Goal: Task Accomplishment & Management: Use online tool/utility

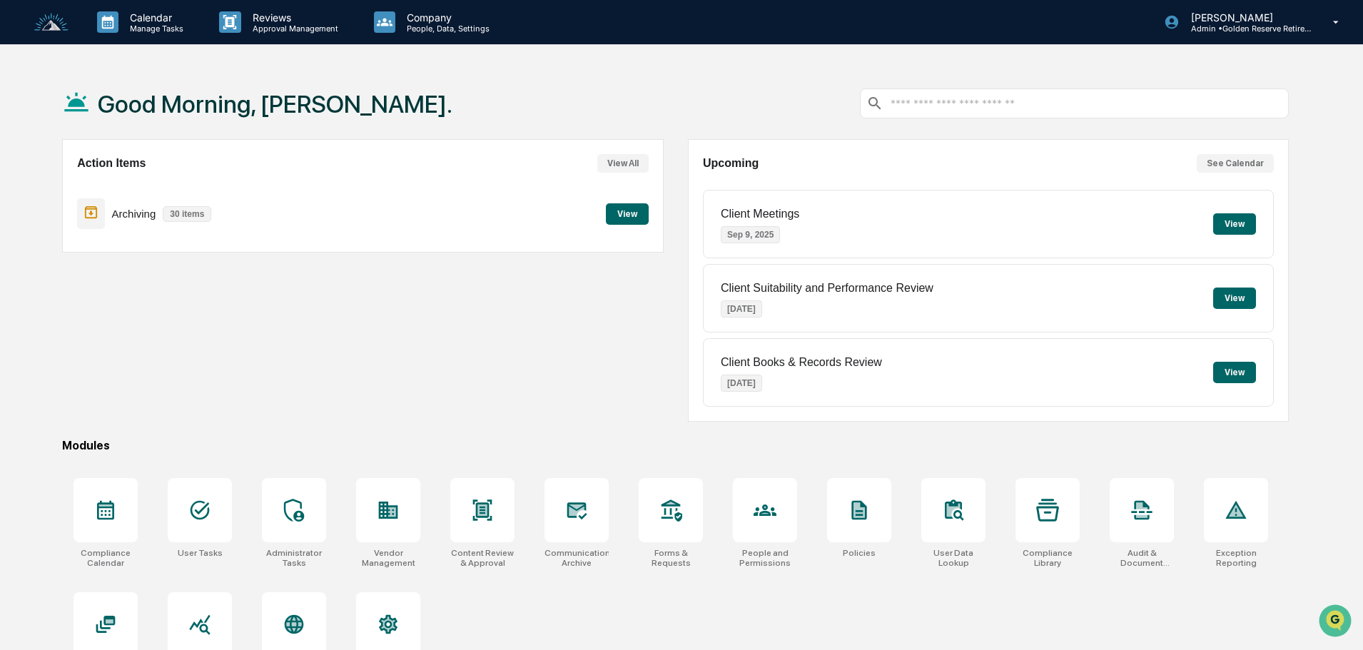
click at [619, 223] on button "View" at bounding box center [627, 213] width 43 height 21
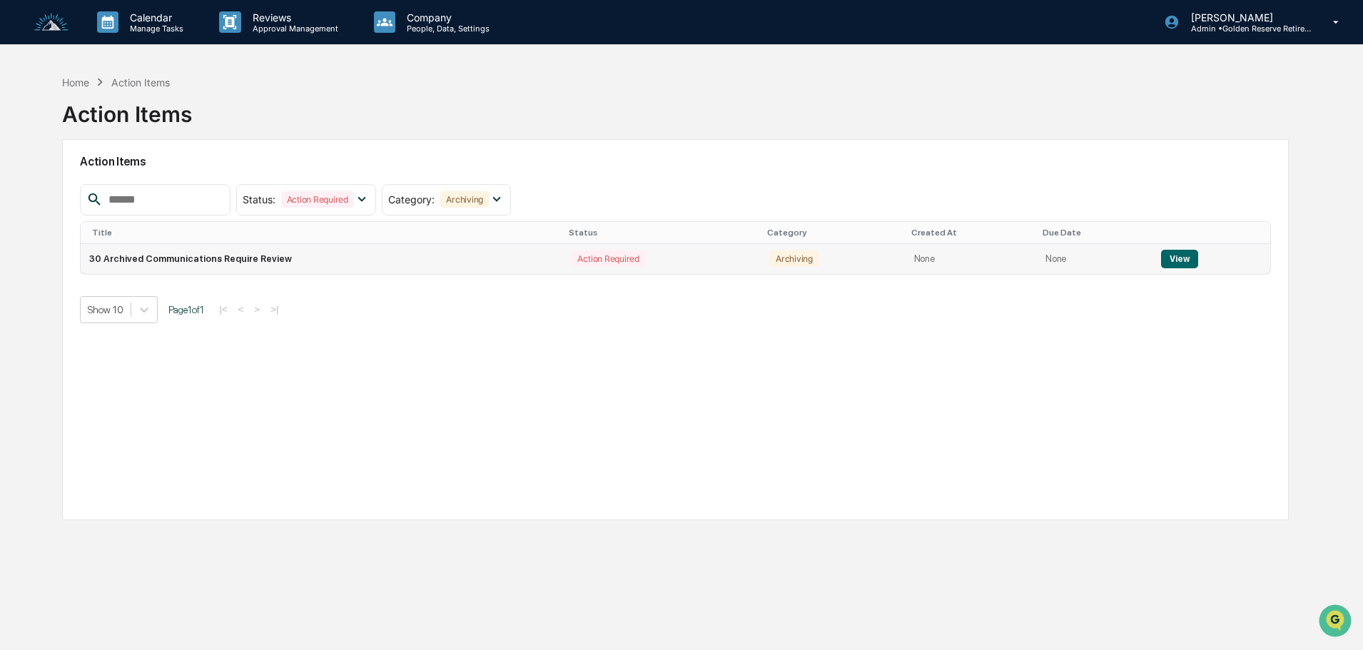
click at [1172, 259] on button "View" at bounding box center [1179, 259] width 36 height 19
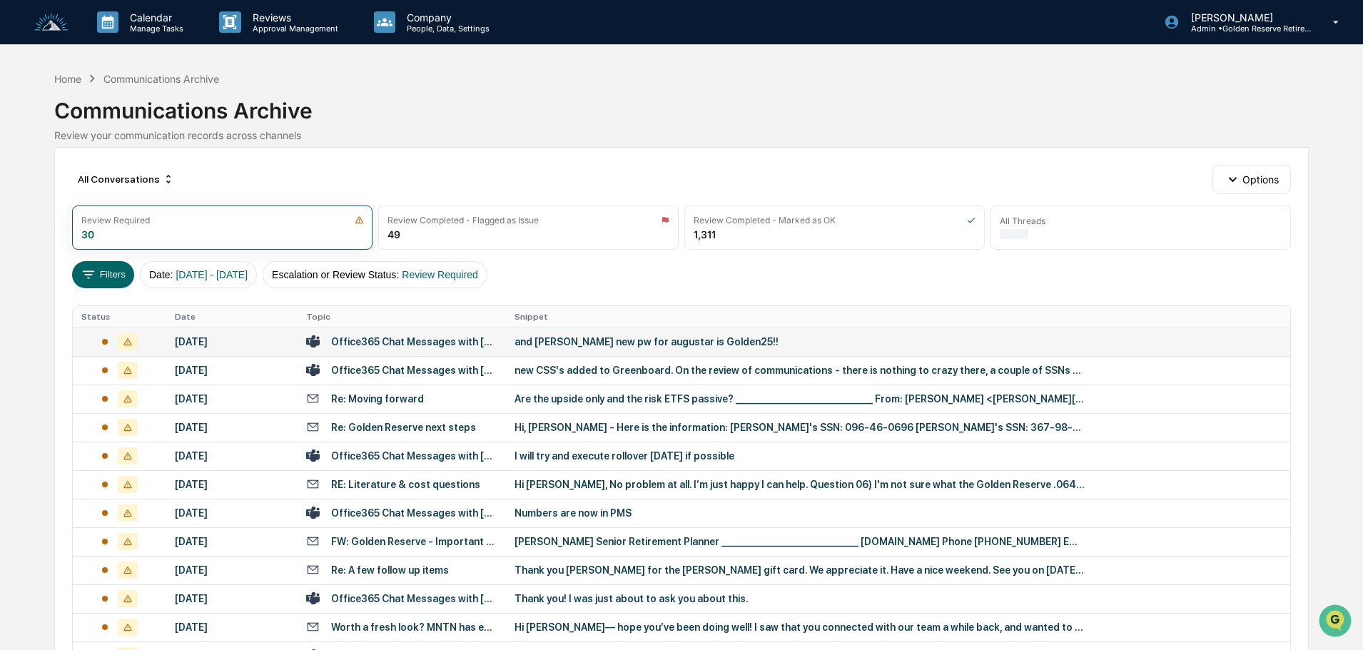
click at [572, 343] on div "and [PERSON_NAME] new pw for augustar is Golden25!!" at bounding box center [800, 341] width 571 height 11
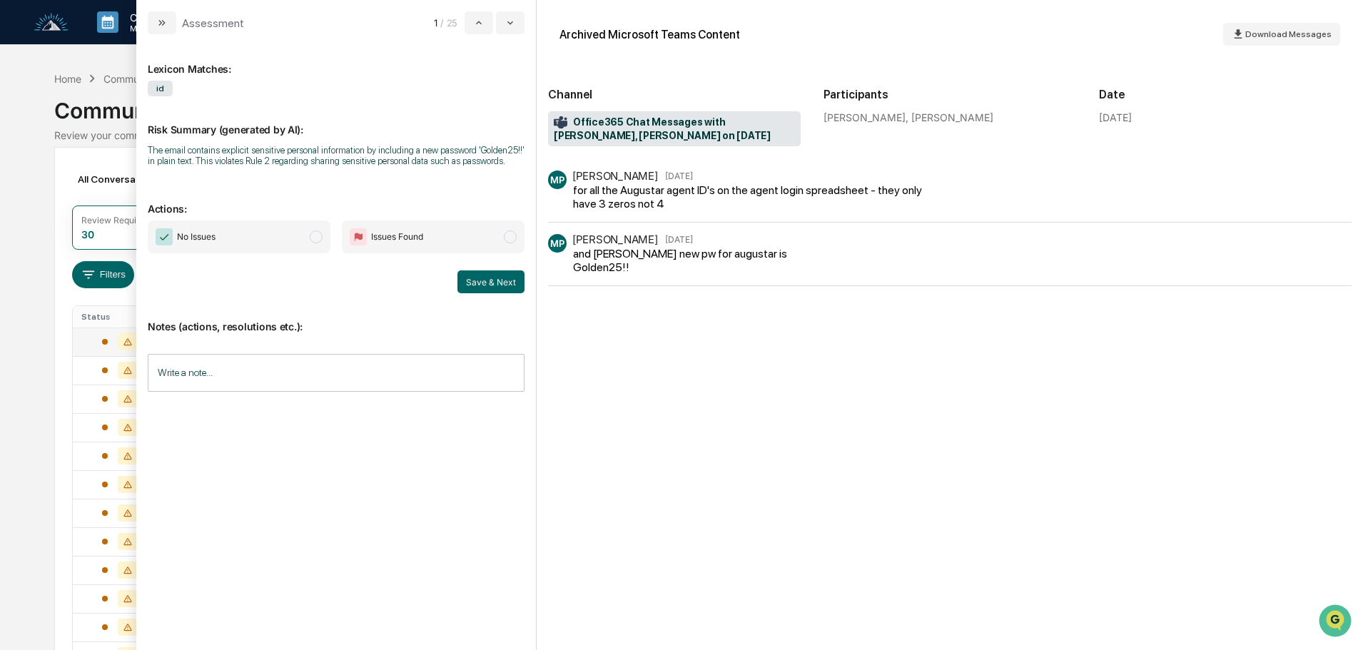
click at [305, 243] on span "No Issues" at bounding box center [239, 237] width 183 height 33
click at [485, 283] on button "Save & Next" at bounding box center [490, 281] width 67 height 23
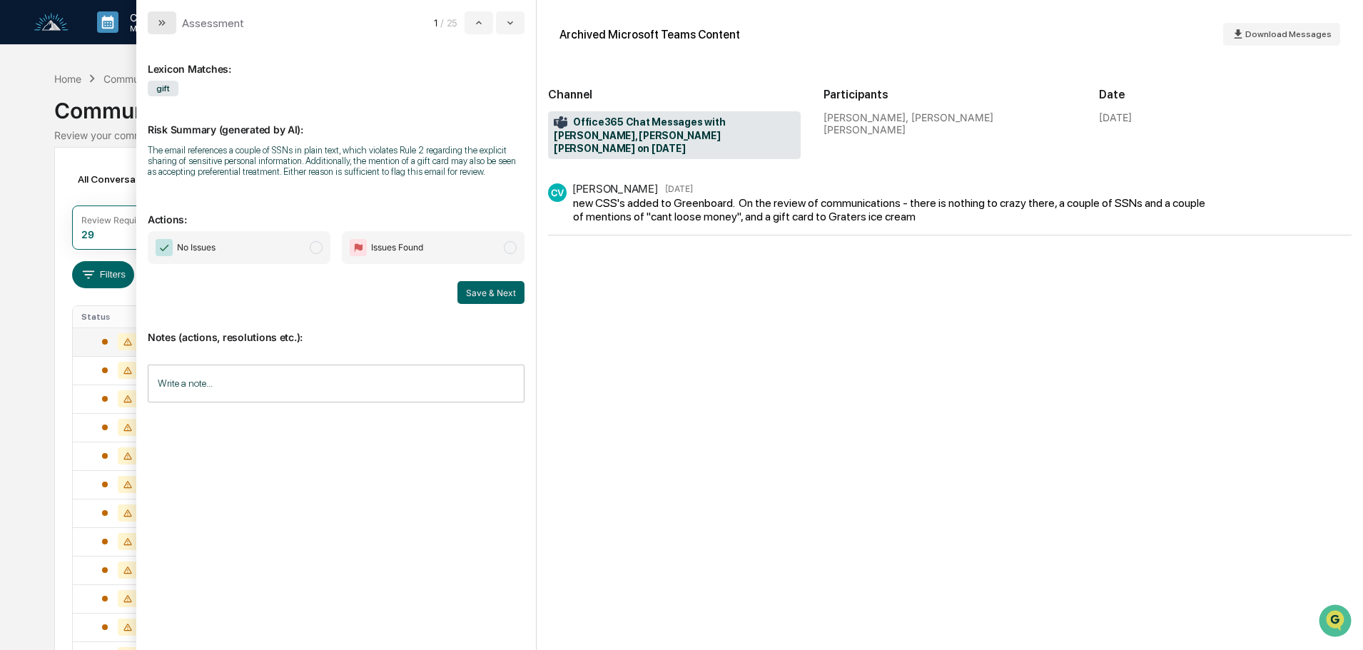
click at [174, 22] on button "modal" at bounding box center [162, 22] width 29 height 23
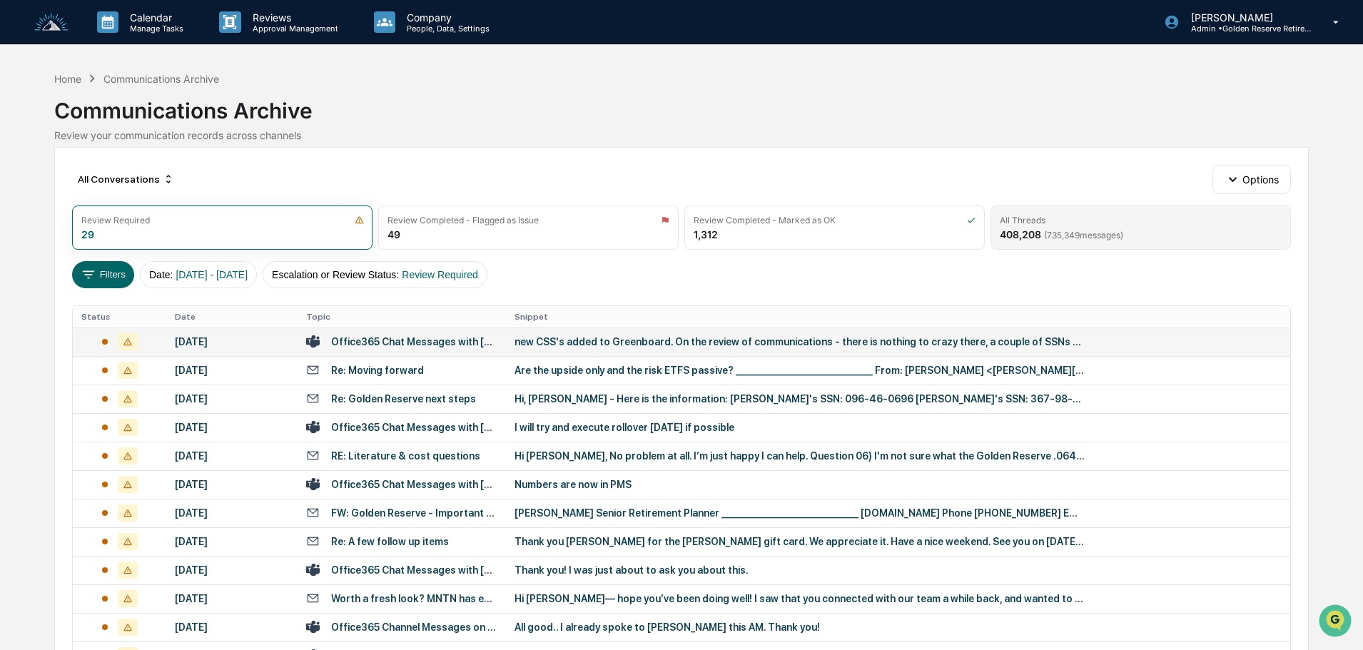
click at [1123, 228] on div "408,208 ( 735,349 messages)" at bounding box center [1061, 234] width 123 height 12
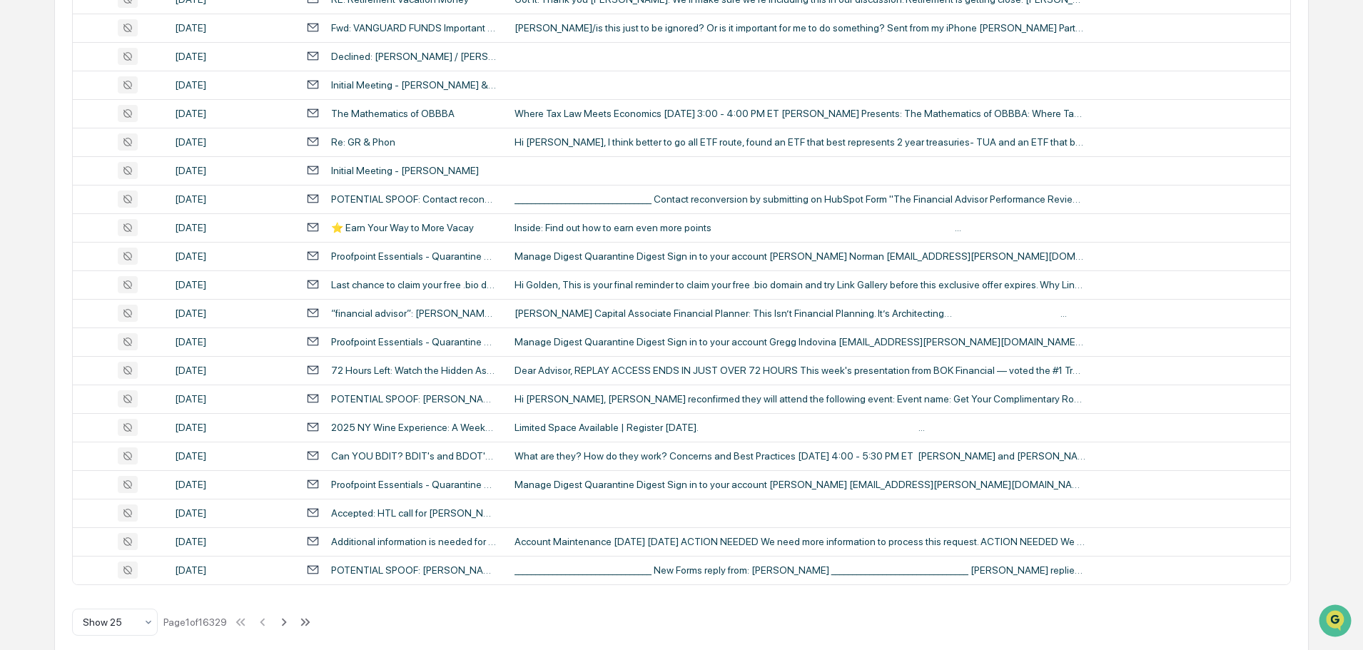
scroll to position [472, 0]
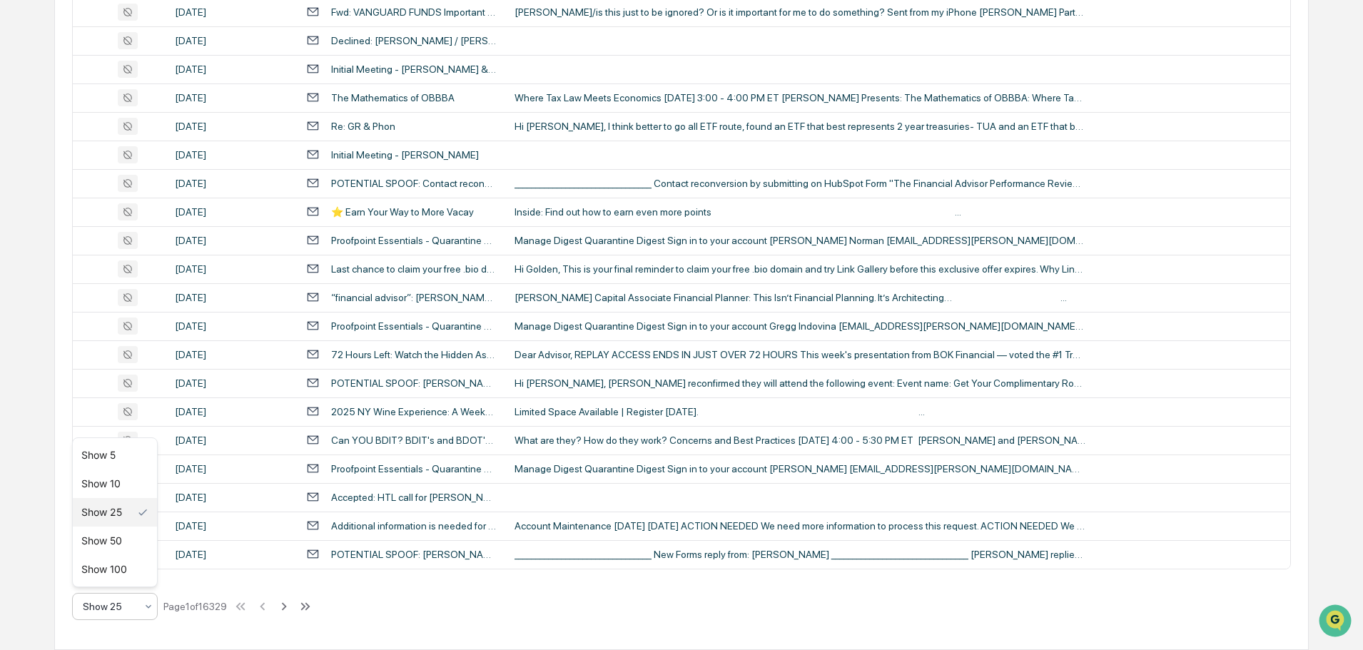
click at [133, 614] on div "Show 25" at bounding box center [109, 607] width 67 height 20
click at [109, 568] on div "Show 100" at bounding box center [115, 569] width 84 height 29
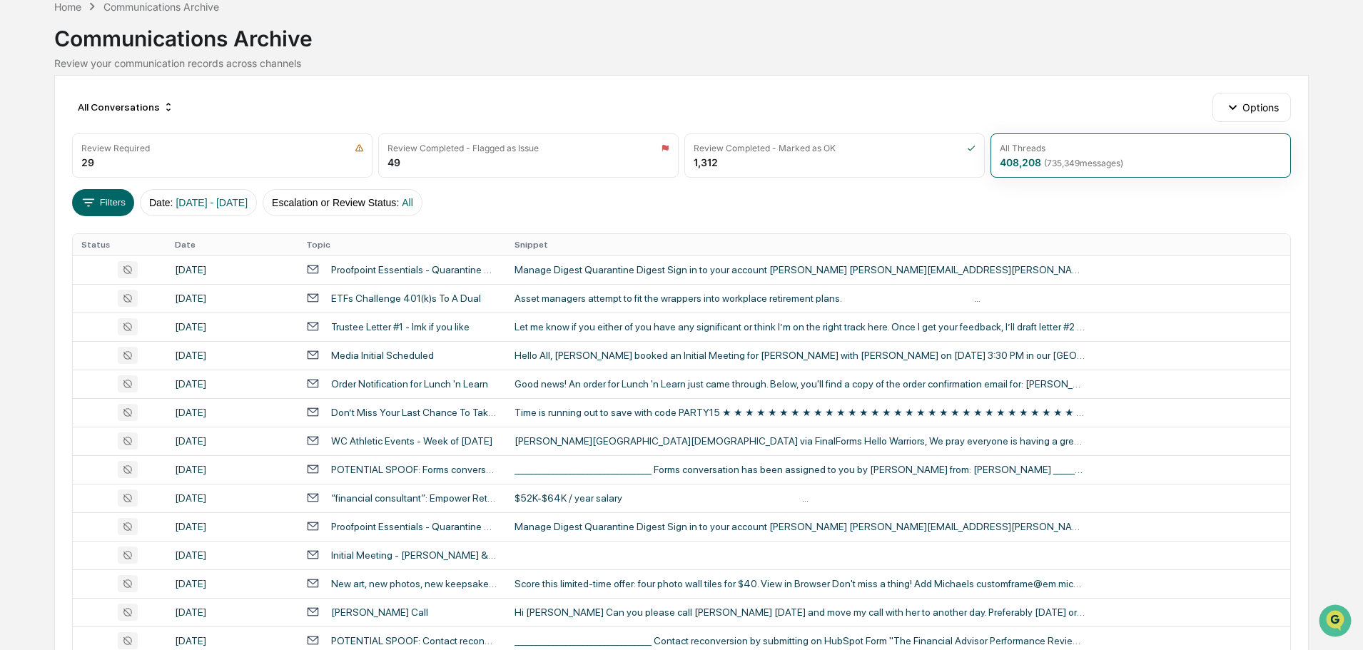
scroll to position [0, 0]
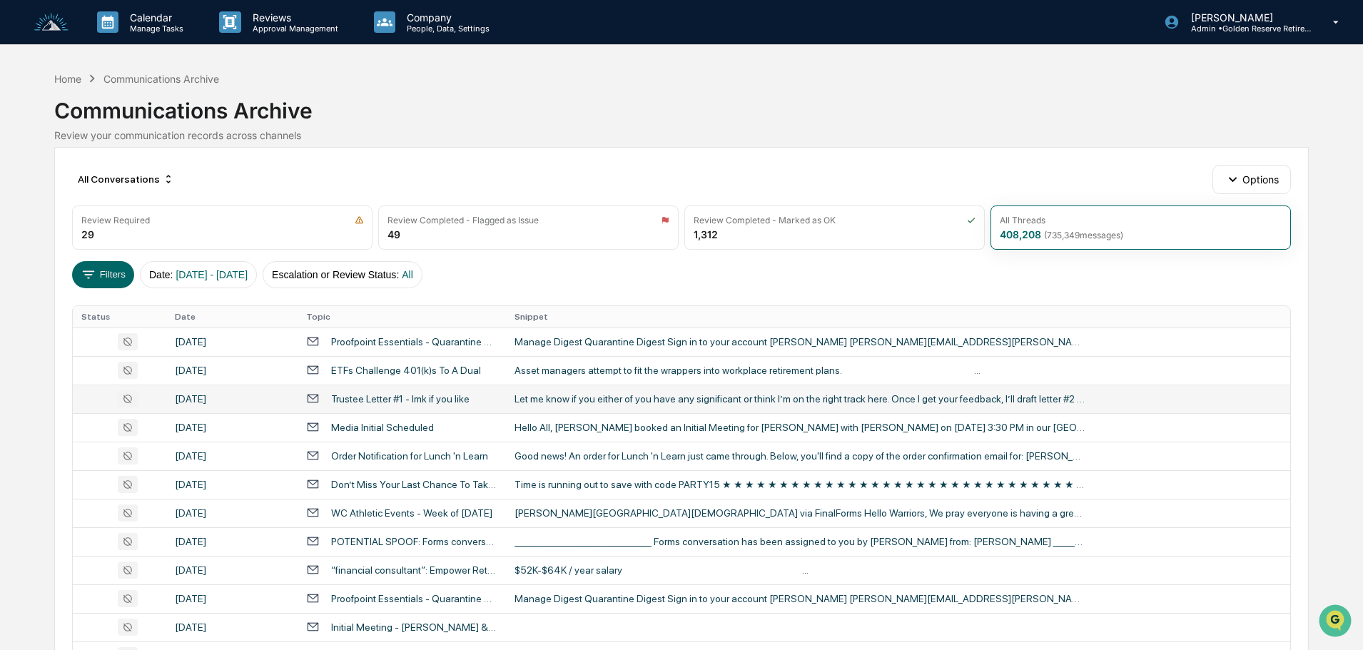
click at [625, 398] on div "Let me know if you either of you have any significant or think I’m on the right…" at bounding box center [800, 398] width 571 height 11
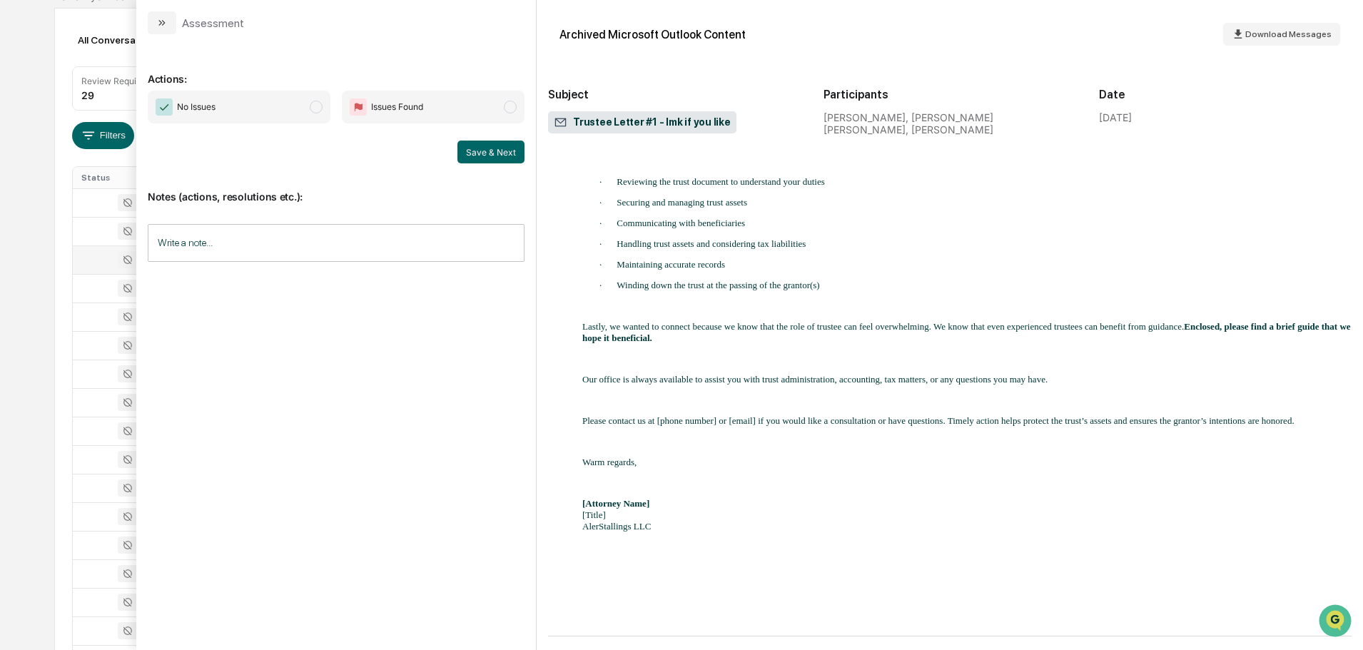
scroll to position [214, 0]
click at [159, 21] on icon "modal" at bounding box center [161, 22] width 11 height 11
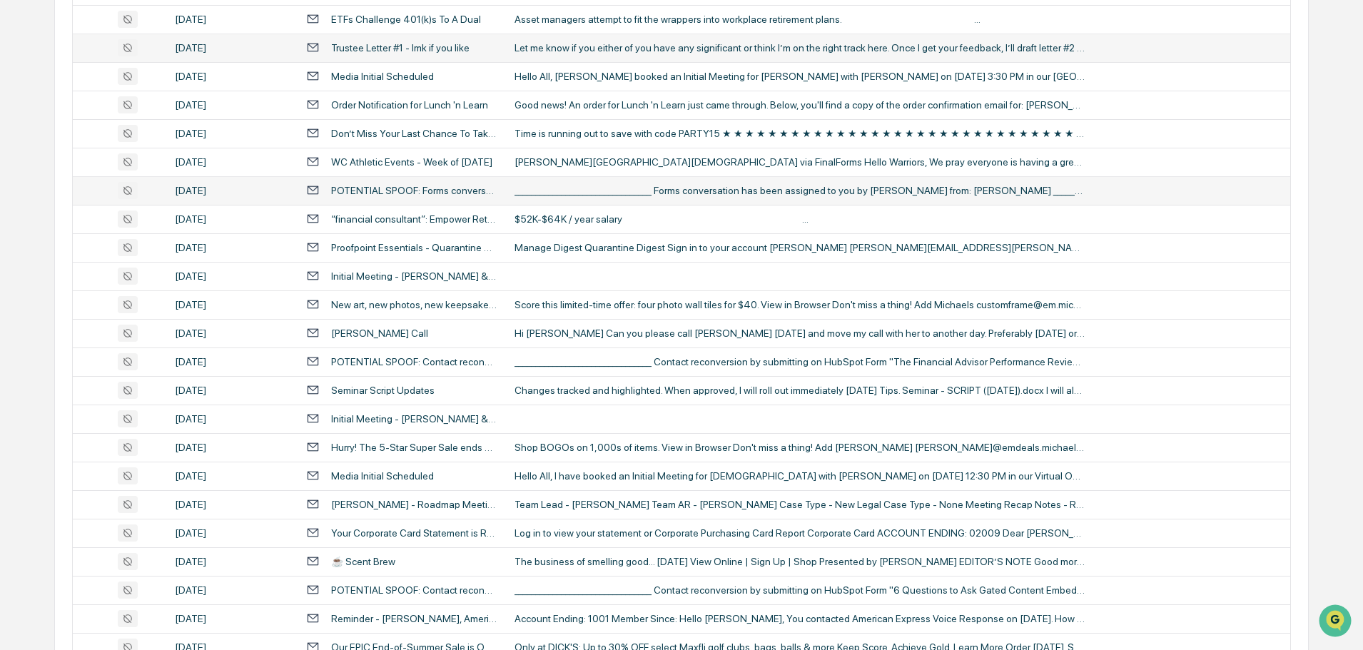
scroll to position [357, 0]
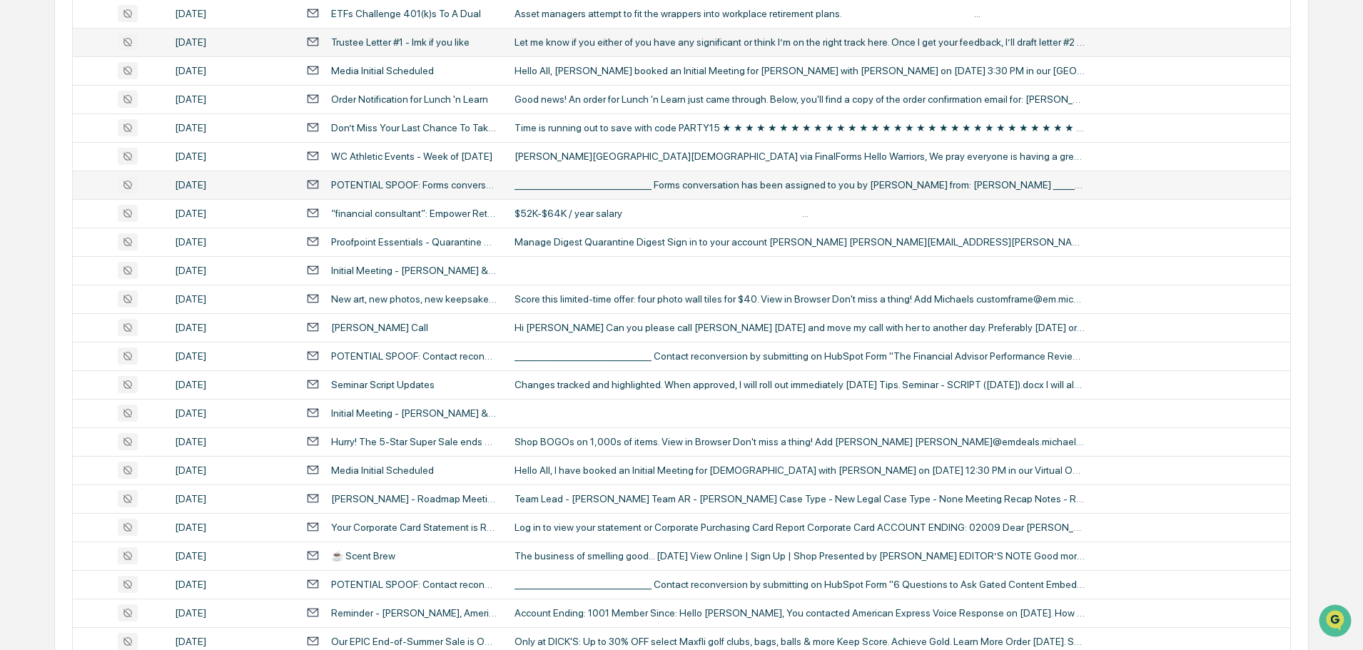
click at [580, 330] on div "Hi [PERSON_NAME] Can you please call [PERSON_NAME] [DATE] and move my call with…" at bounding box center [800, 327] width 571 height 11
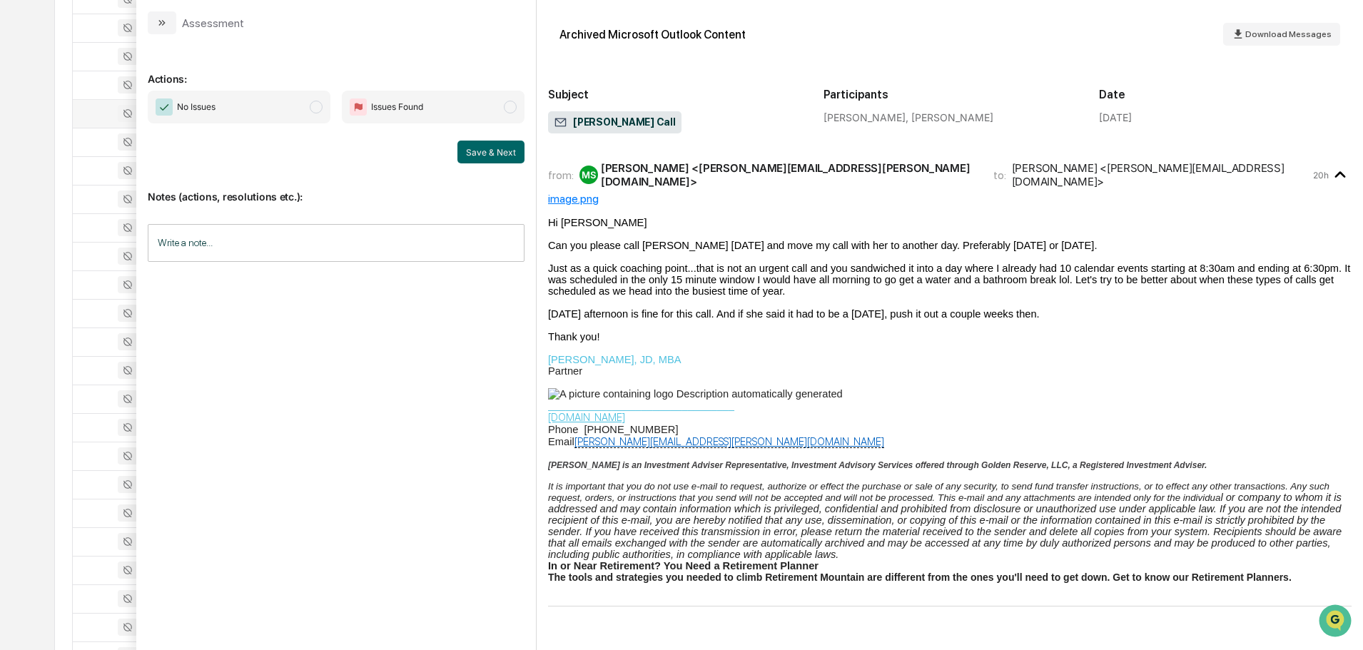
scroll to position [357, 0]
click at [160, 24] on icon "modal" at bounding box center [160, 23] width 4 height 6
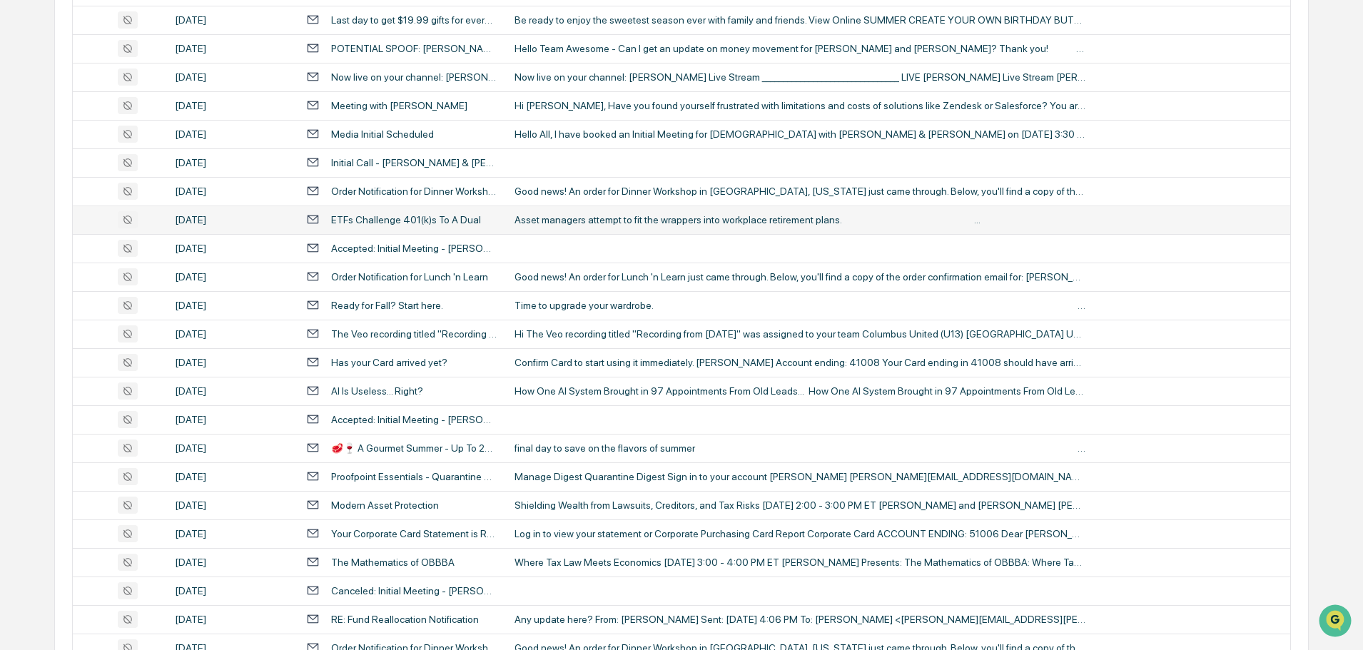
scroll to position [1284, 0]
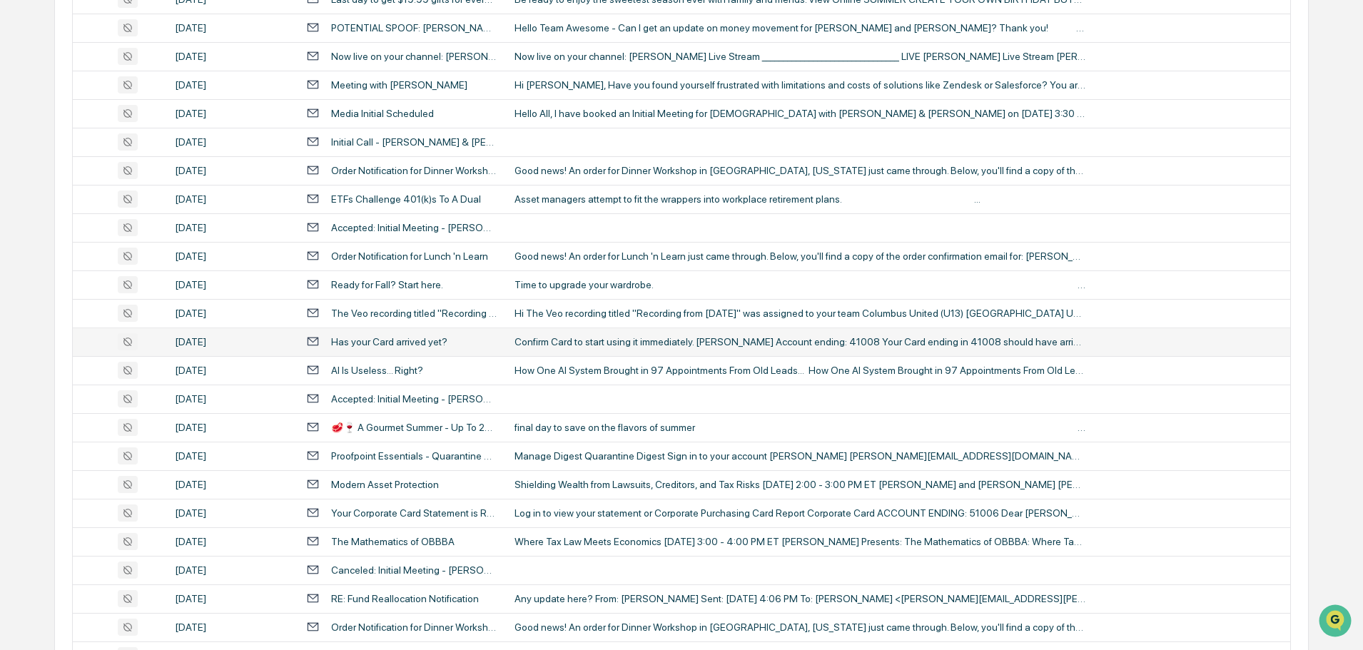
click at [580, 338] on div "Confirm Card to start using it immediately. [PERSON_NAME] Account ending: 41008…" at bounding box center [800, 341] width 571 height 11
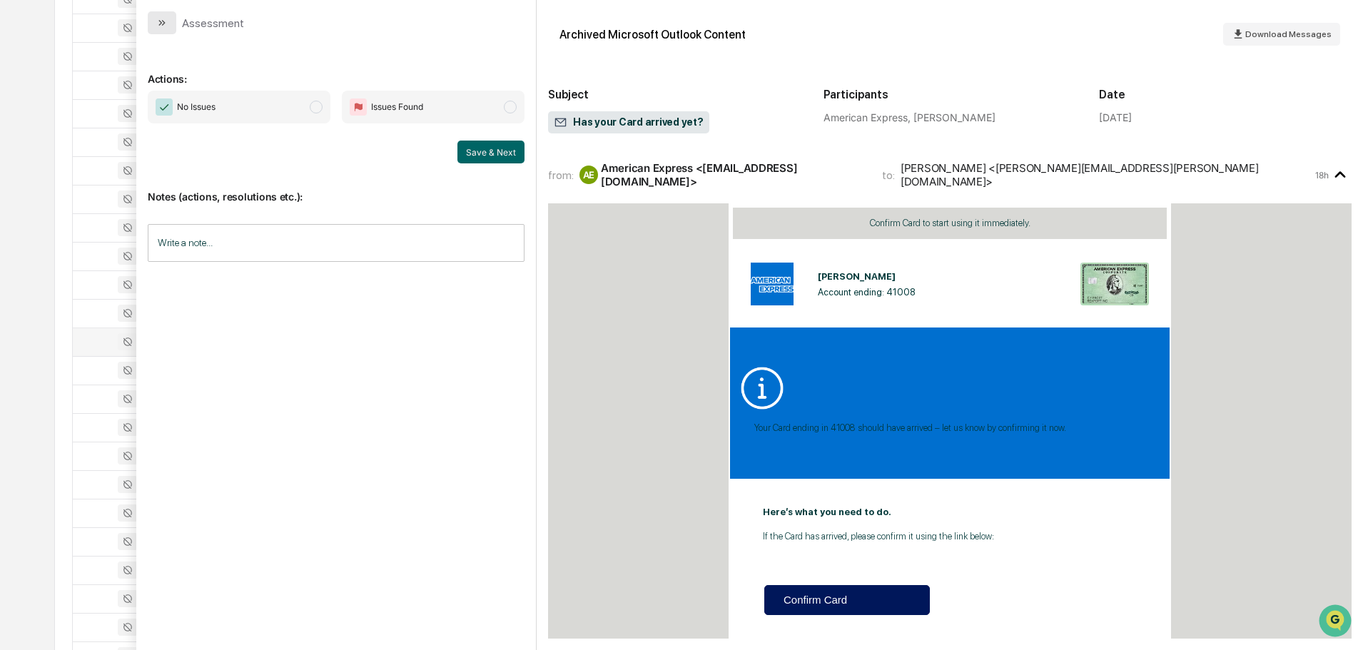
click at [167, 24] on icon "modal" at bounding box center [161, 22] width 11 height 11
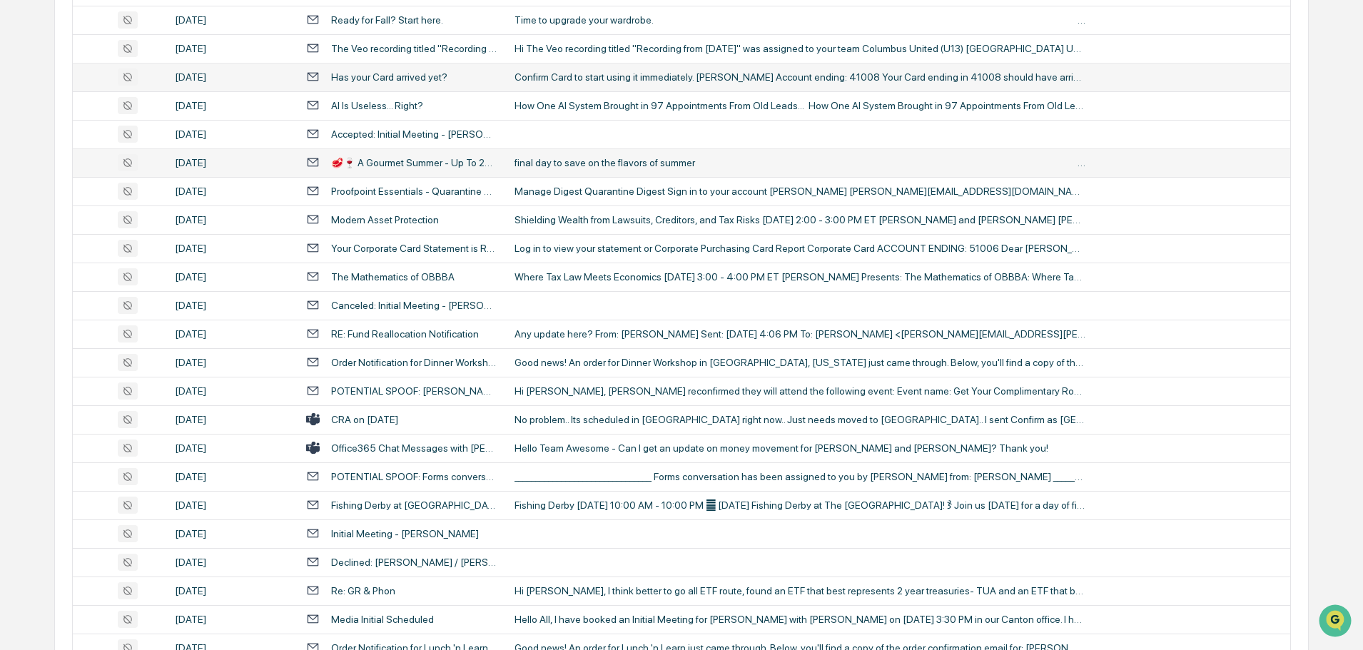
scroll to position [1570, 0]
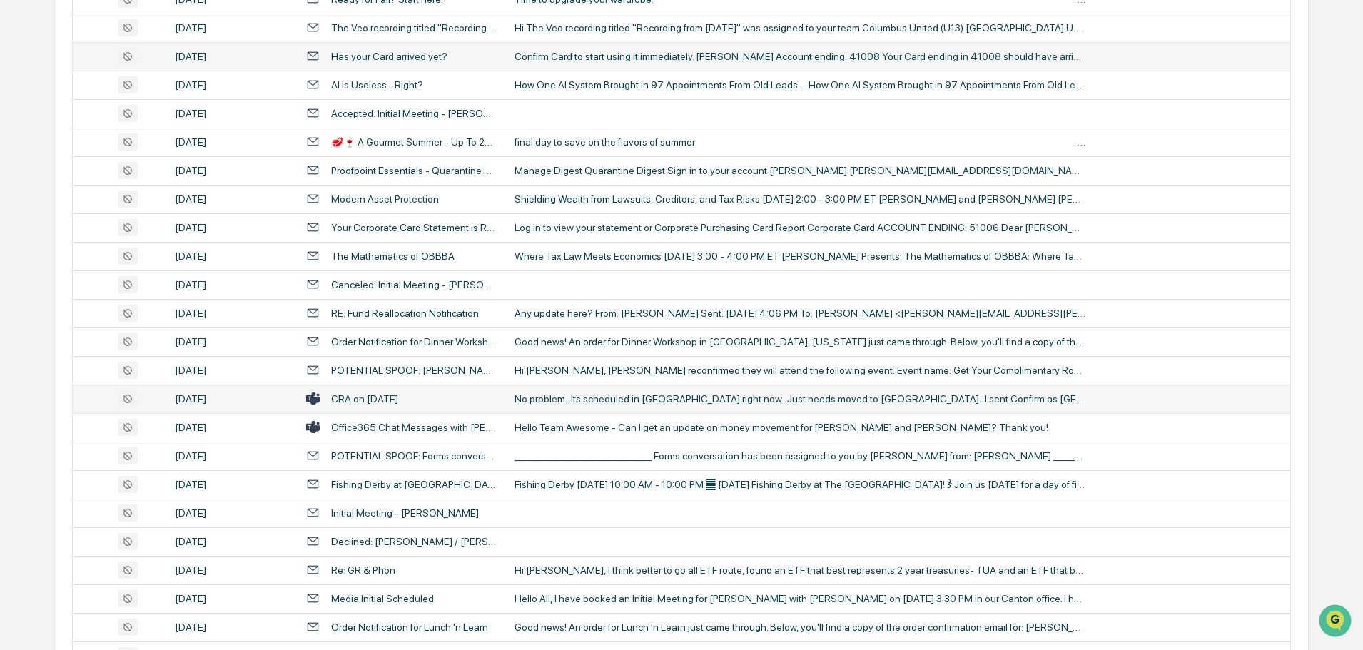
click at [584, 401] on div "No problem.. Its scheduled in [GEOGRAPHIC_DATA] right now.. Just needs moved to…" at bounding box center [800, 398] width 571 height 11
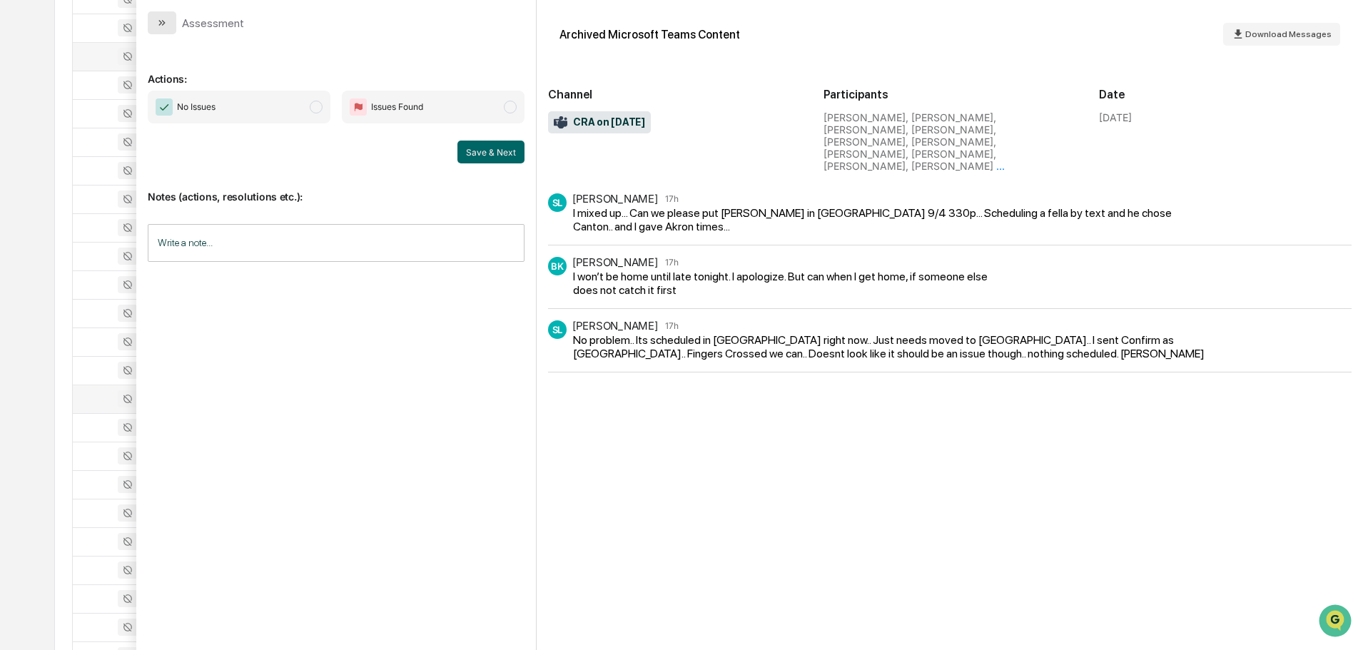
click at [165, 24] on icon "modal" at bounding box center [161, 22] width 11 height 11
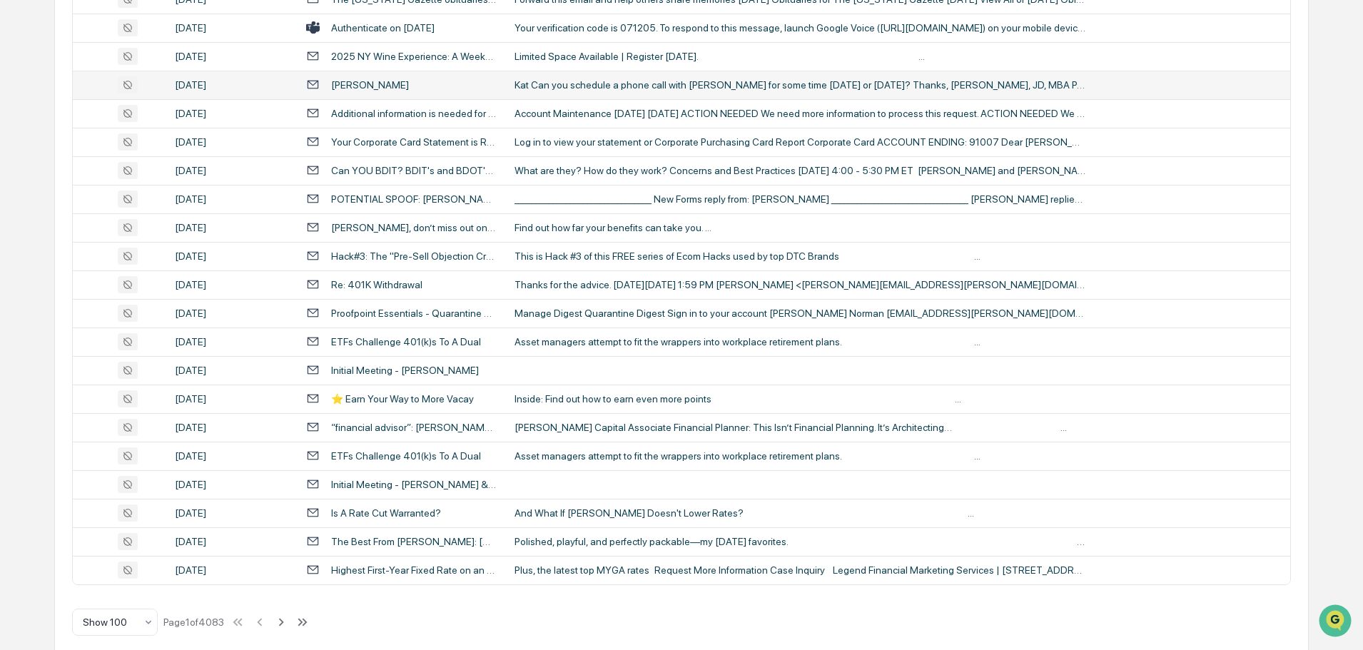
scroll to position [2613, 0]
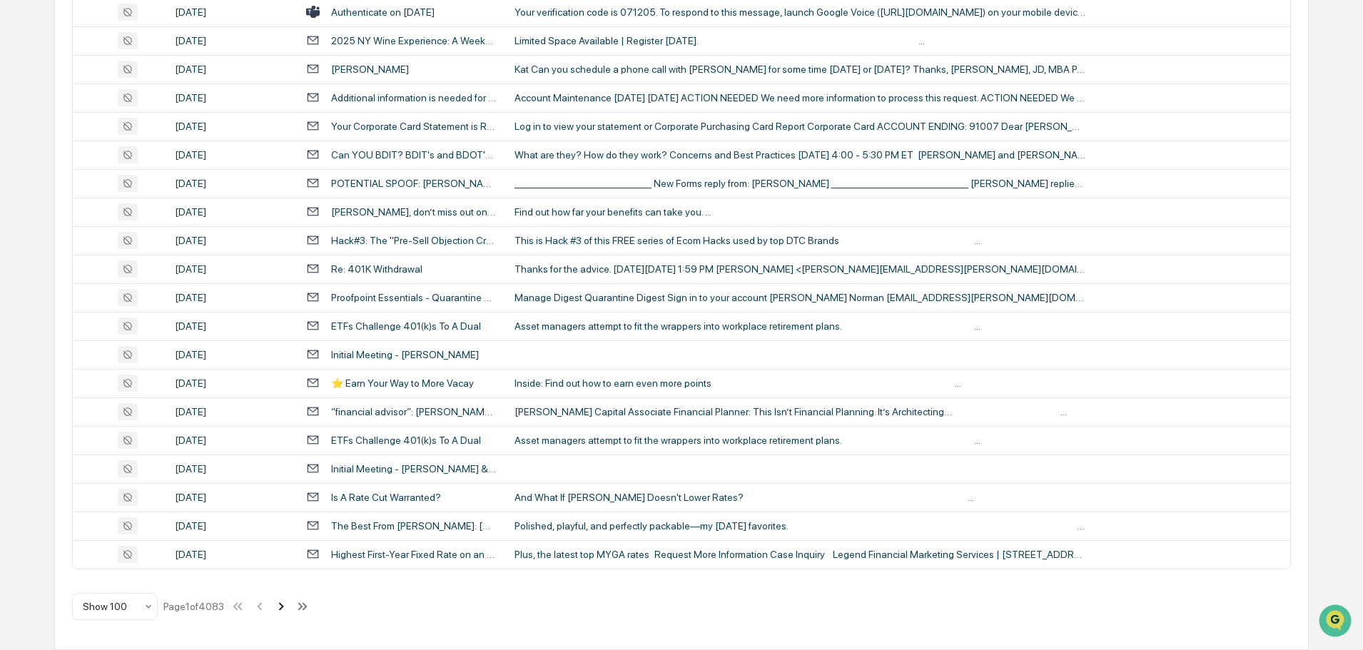
click at [284, 608] on icon at bounding box center [281, 606] width 5 height 8
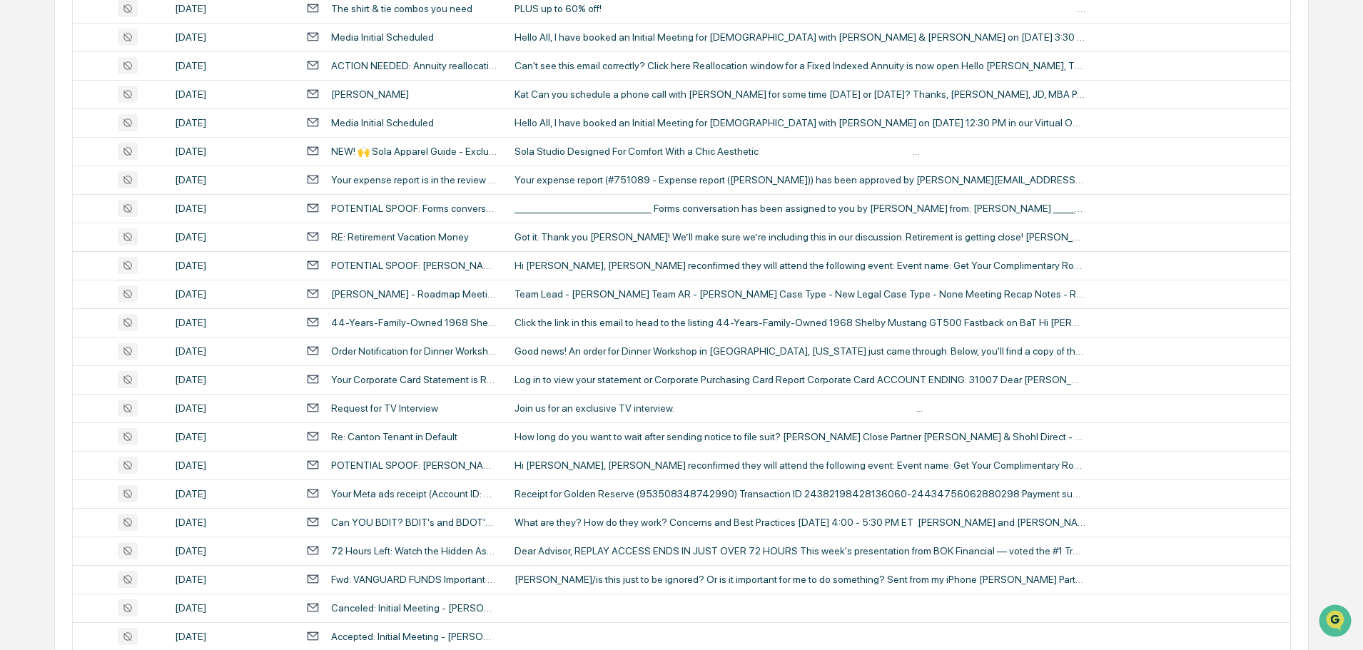
scroll to position [2470, 0]
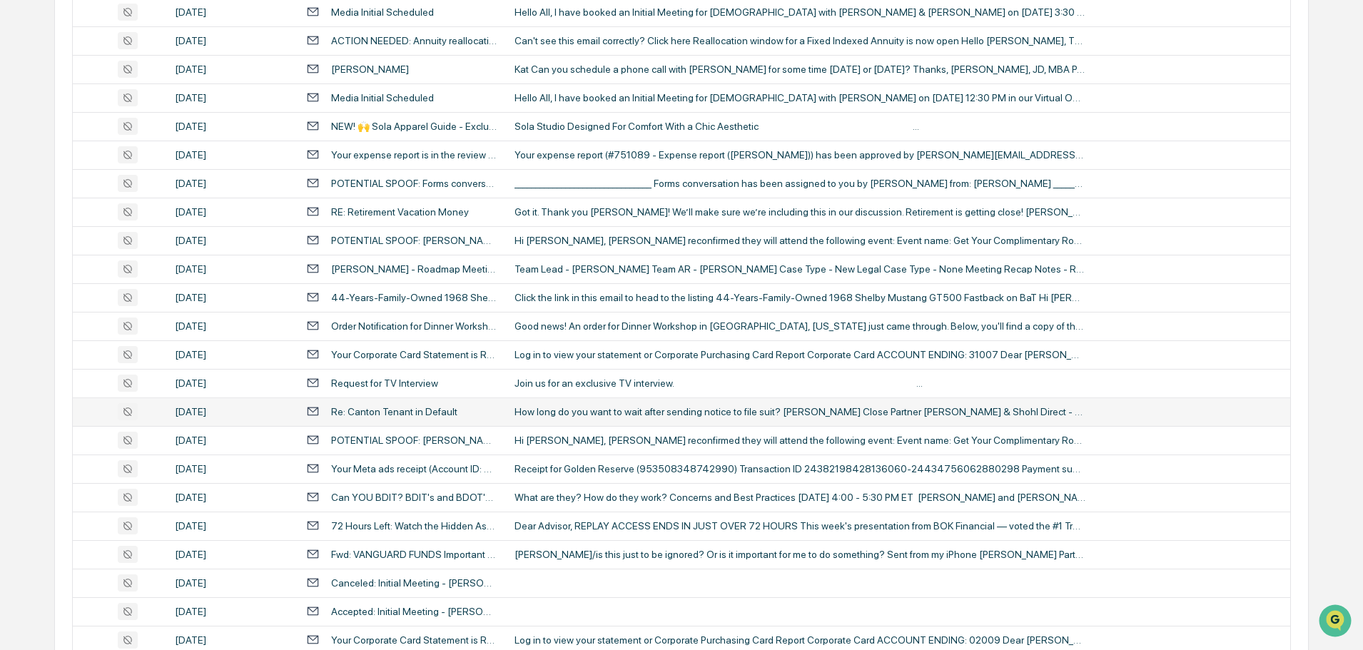
click at [593, 414] on div "How long do you want to wait after sending notice to file suit? [PERSON_NAME] C…" at bounding box center [800, 411] width 571 height 11
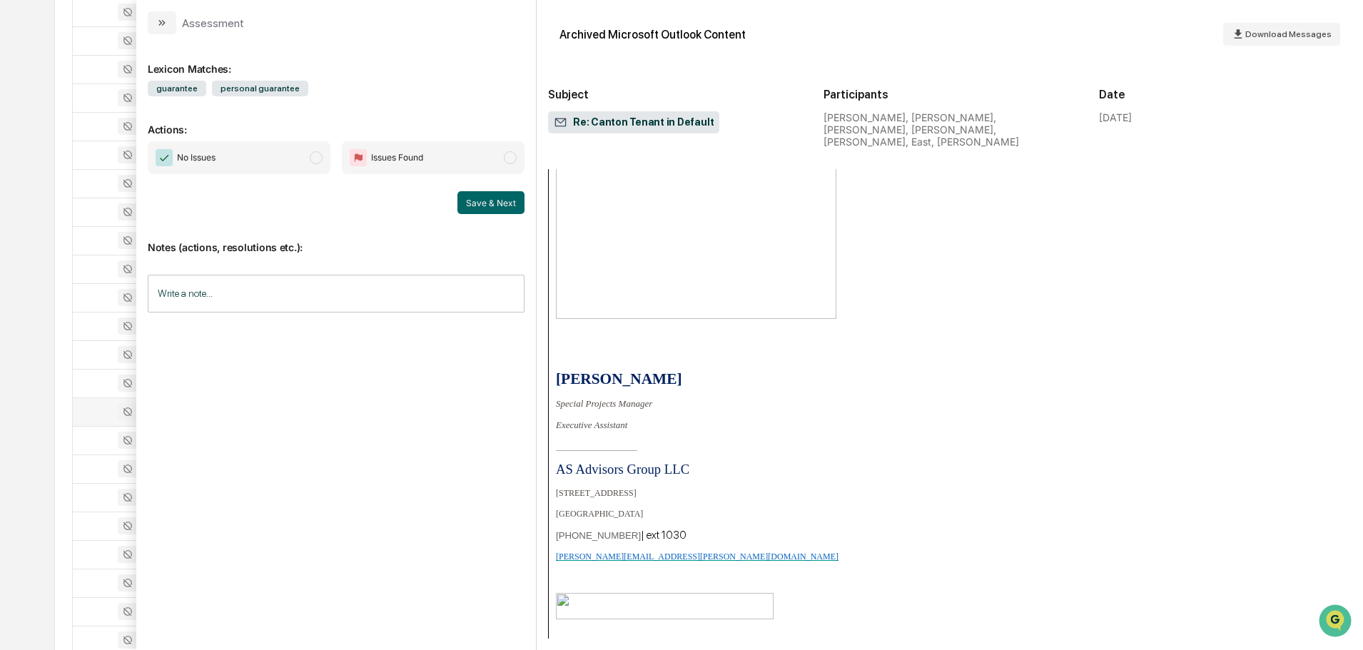
scroll to position [2827, 0]
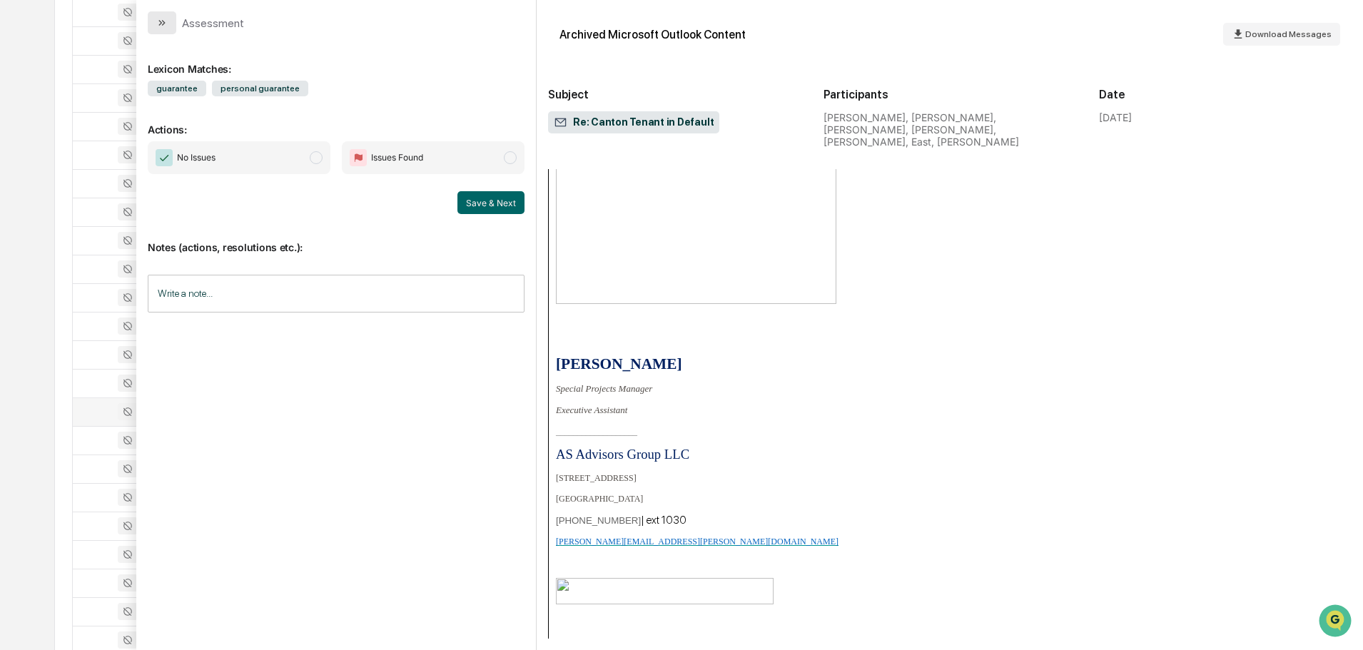
click at [165, 21] on icon "modal" at bounding box center [161, 22] width 11 height 11
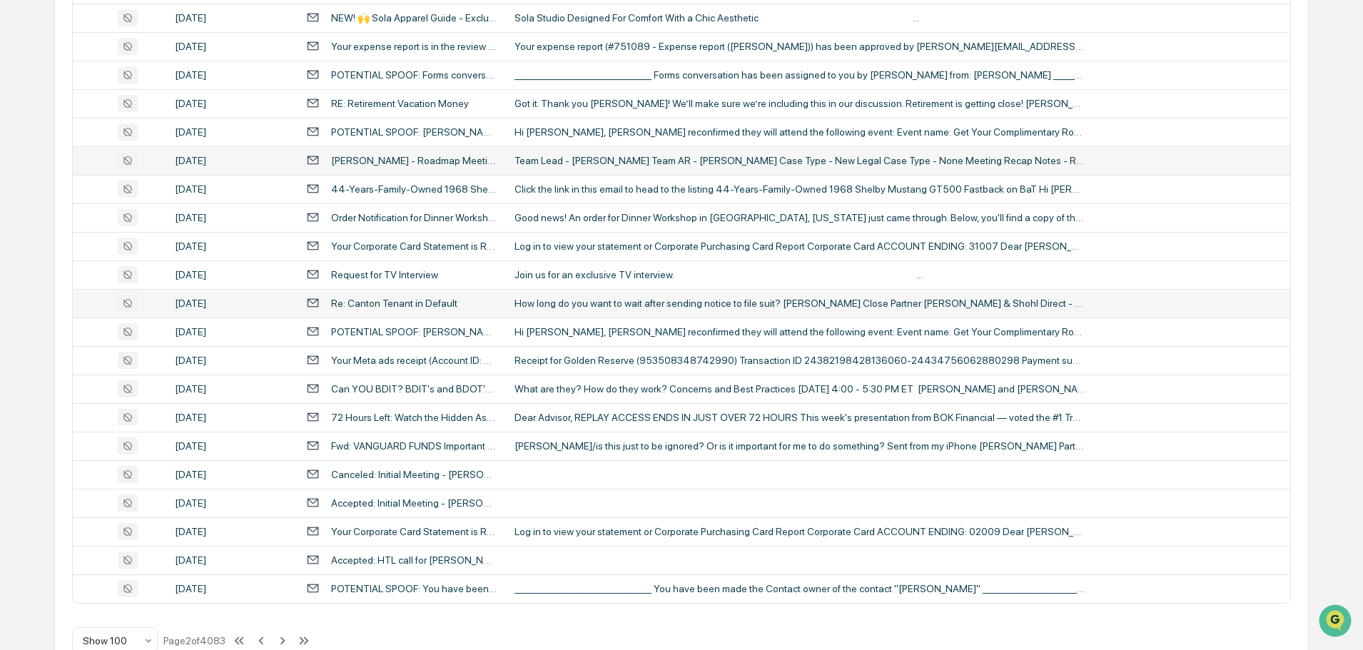
scroll to position [2613, 0]
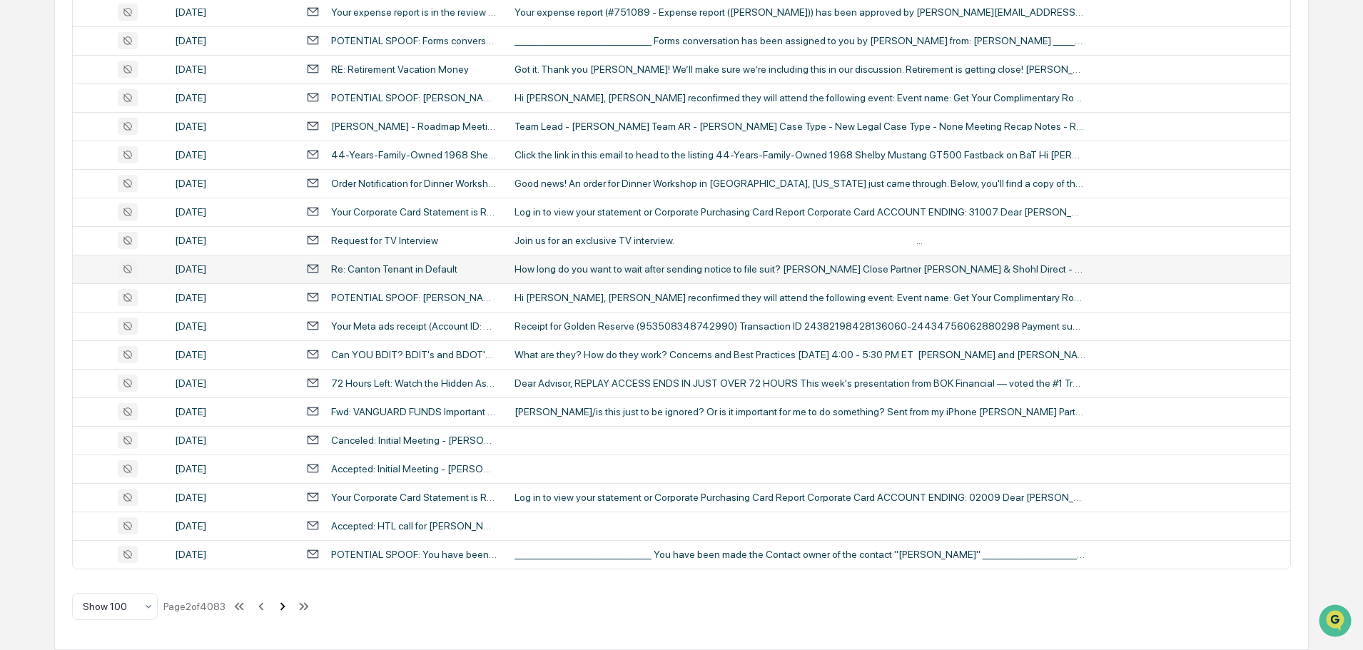
click at [285, 602] on icon at bounding box center [283, 607] width 16 height 16
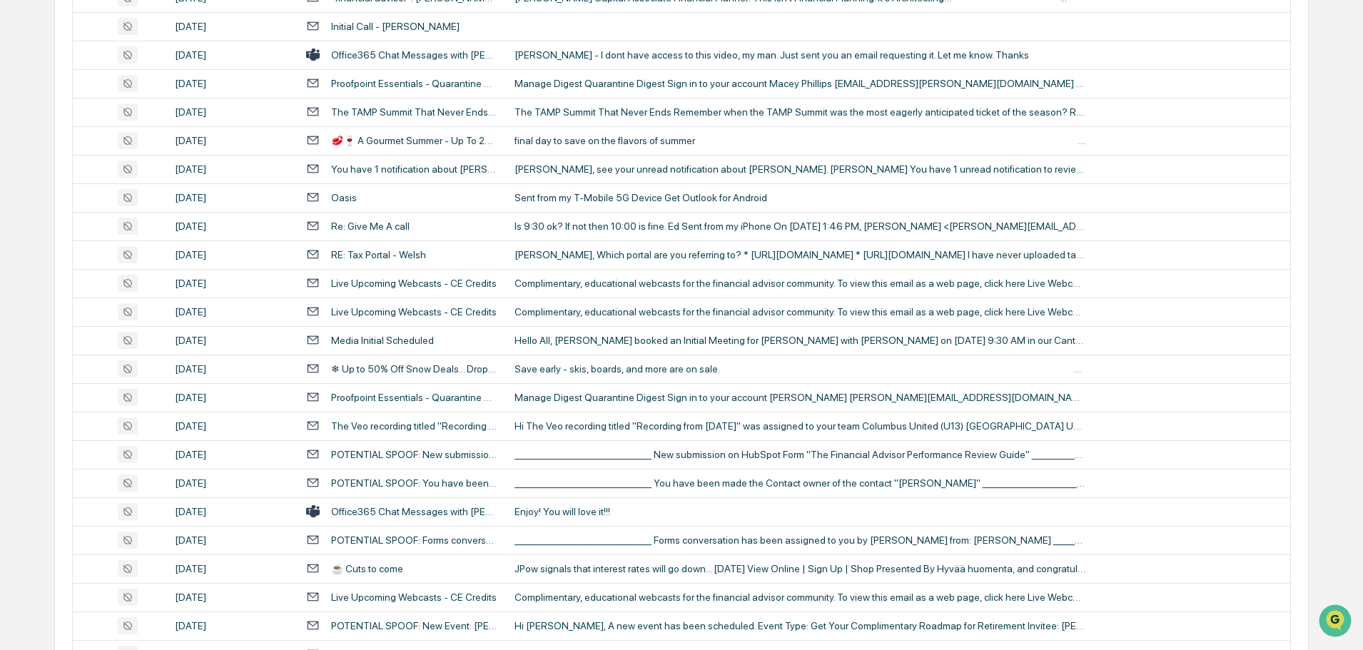
scroll to position [1471, 0]
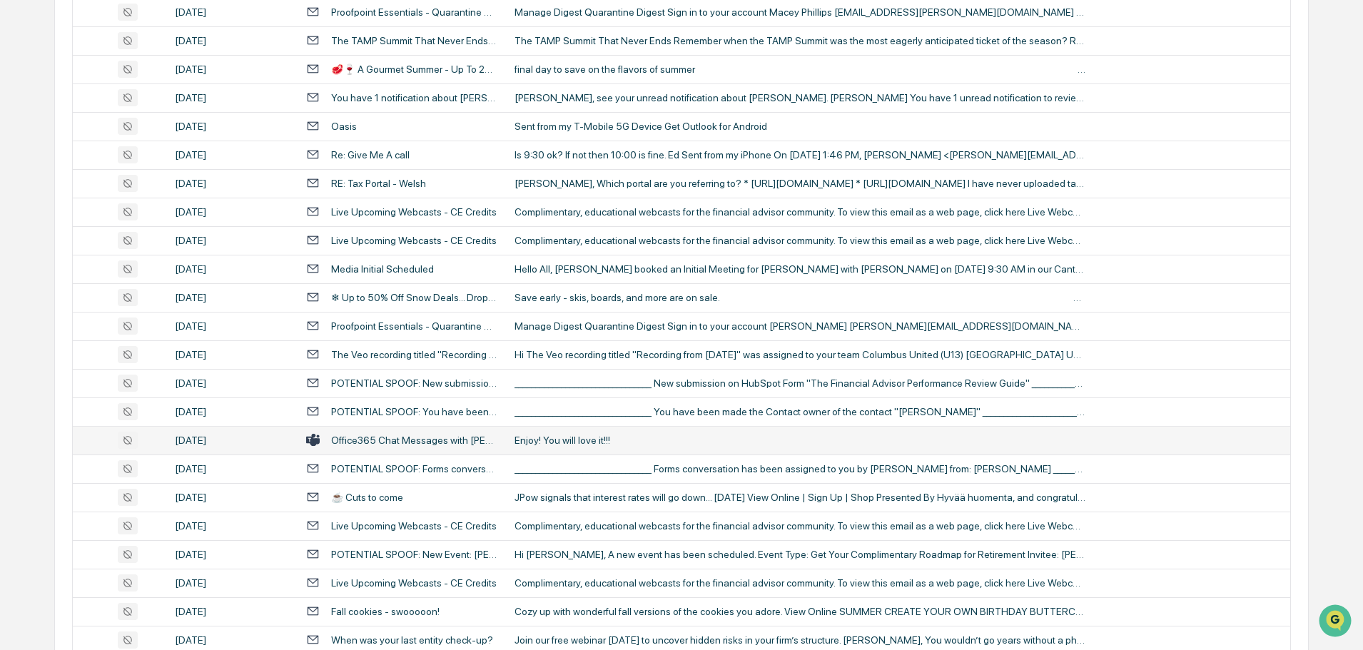
click at [567, 445] on div "Enjoy! You will love it!!!" at bounding box center [800, 440] width 571 height 11
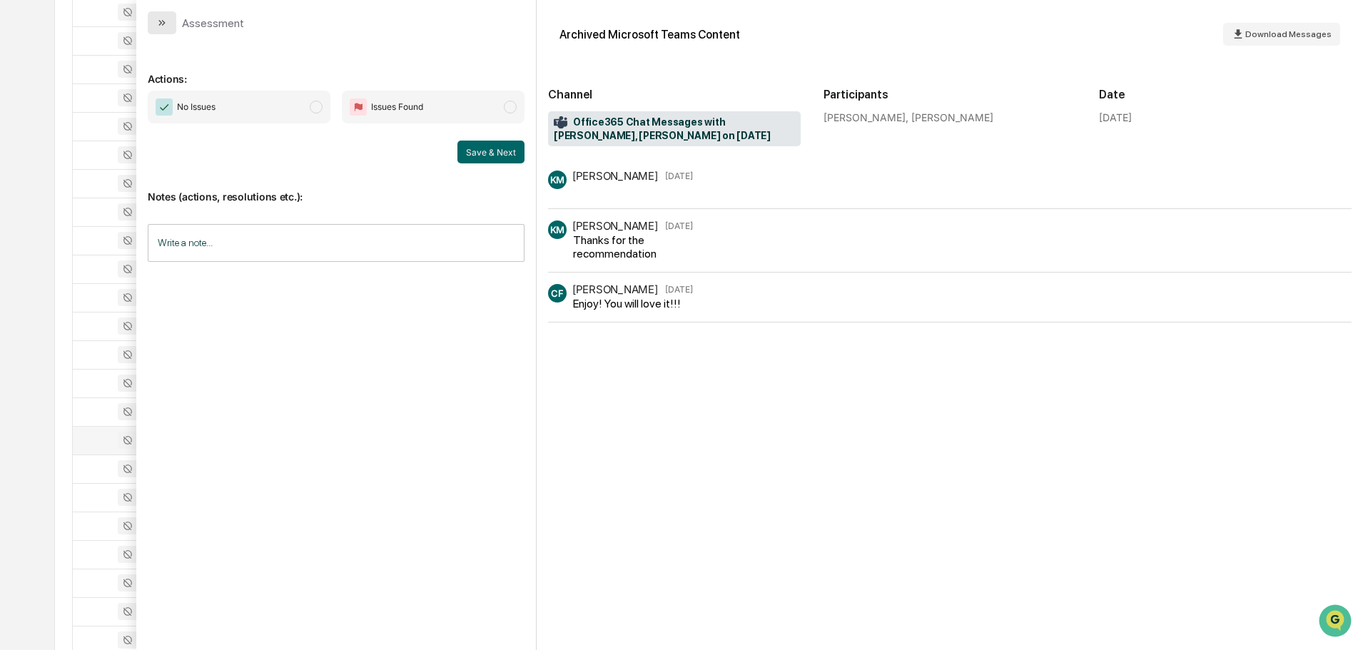
click at [156, 26] on icon "modal" at bounding box center [161, 22] width 11 height 11
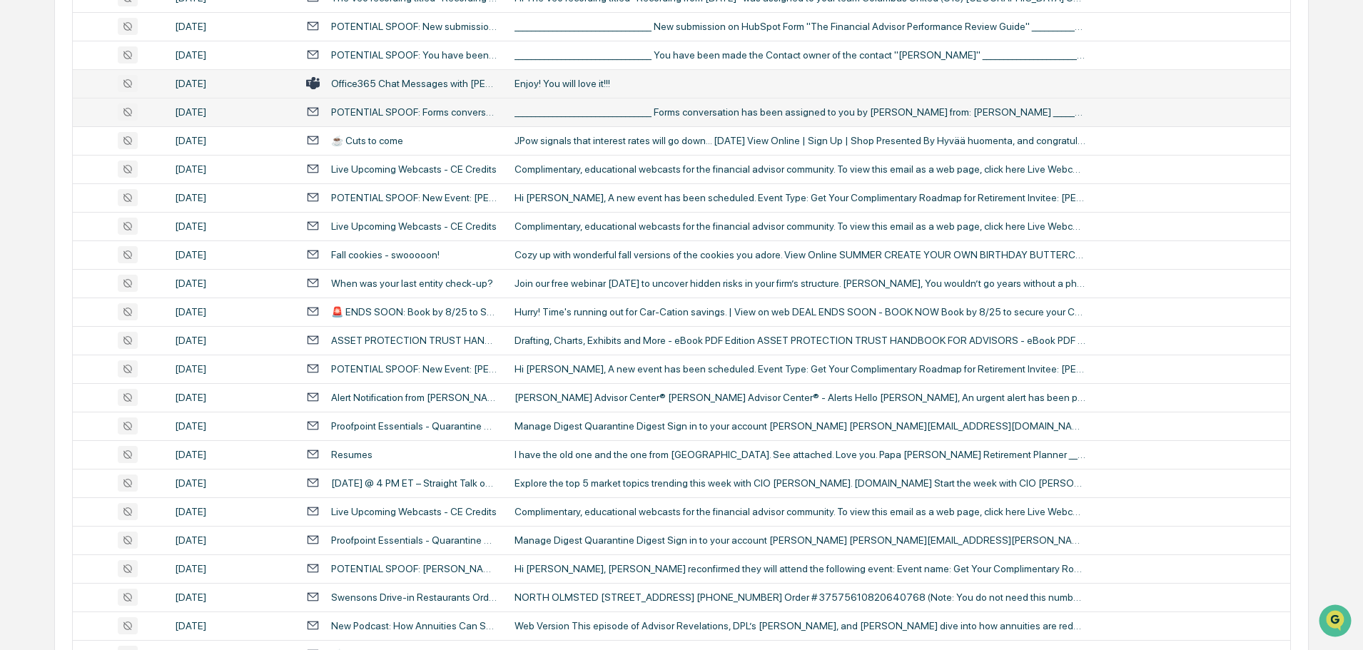
scroll to position [1900, 0]
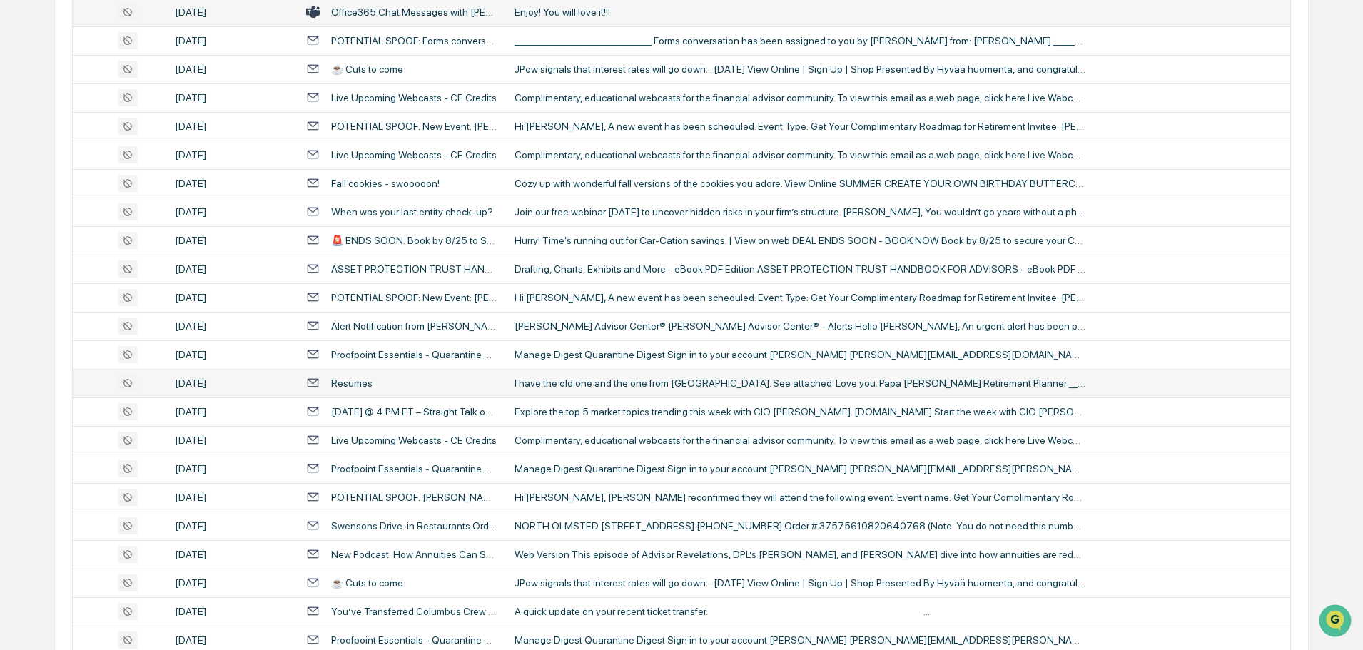
click at [599, 383] on div "I have the old one and the one from [GEOGRAPHIC_DATA]. See attached. Love you. …" at bounding box center [800, 382] width 571 height 11
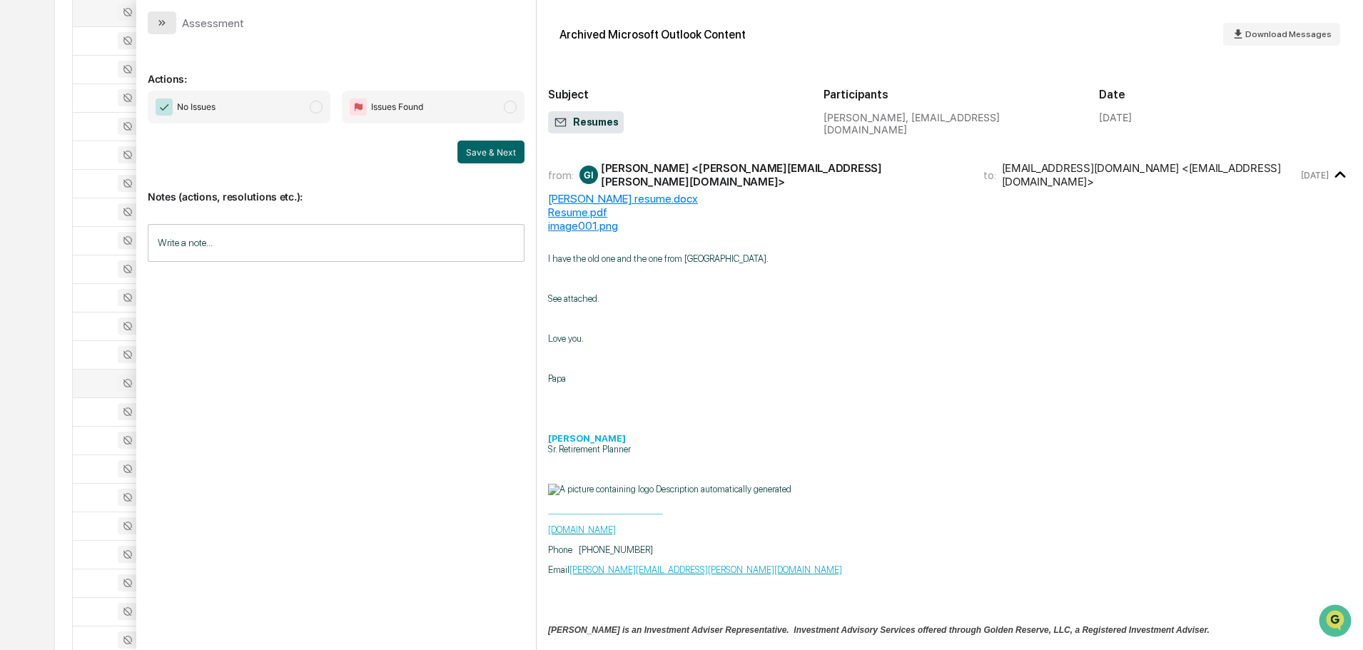
click at [164, 20] on icon "modal" at bounding box center [161, 22] width 11 height 11
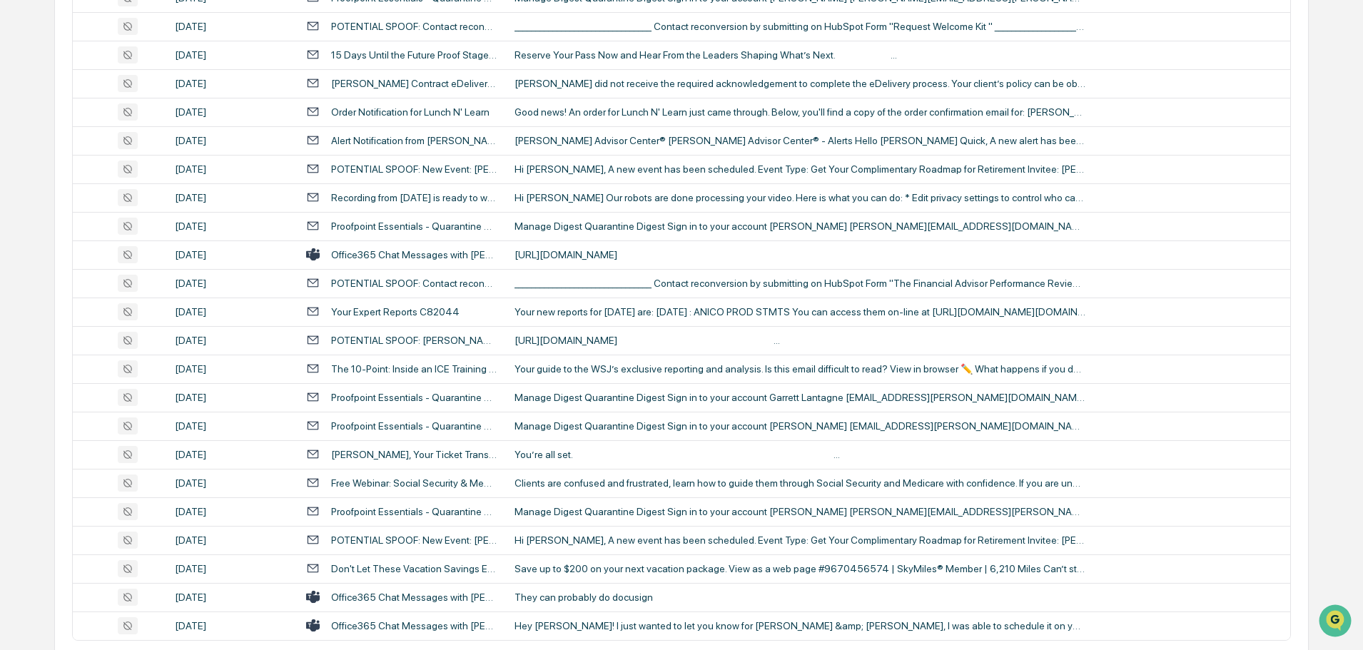
scroll to position [2613, 0]
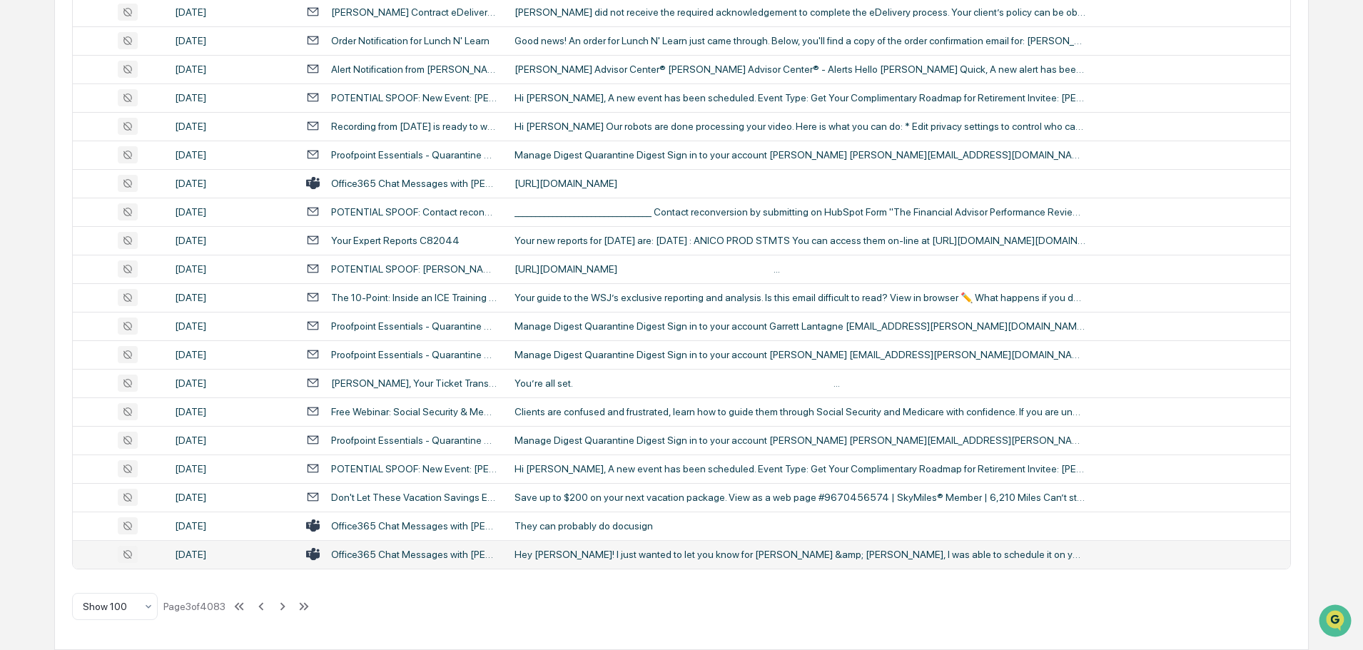
click at [649, 554] on div "Hey [PERSON_NAME]! I just wanted to let you know for [PERSON_NAME] &amp; [PERSO…" at bounding box center [800, 554] width 571 height 11
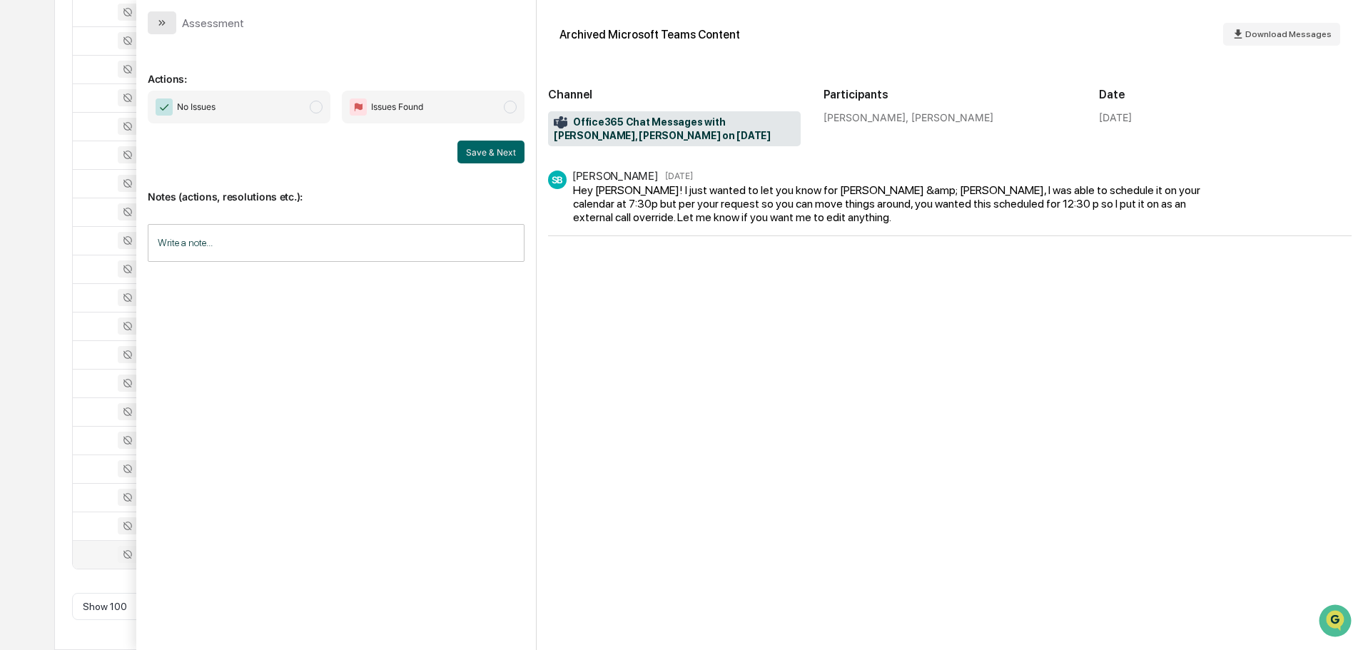
click at [165, 26] on icon "modal" at bounding box center [161, 22] width 11 height 11
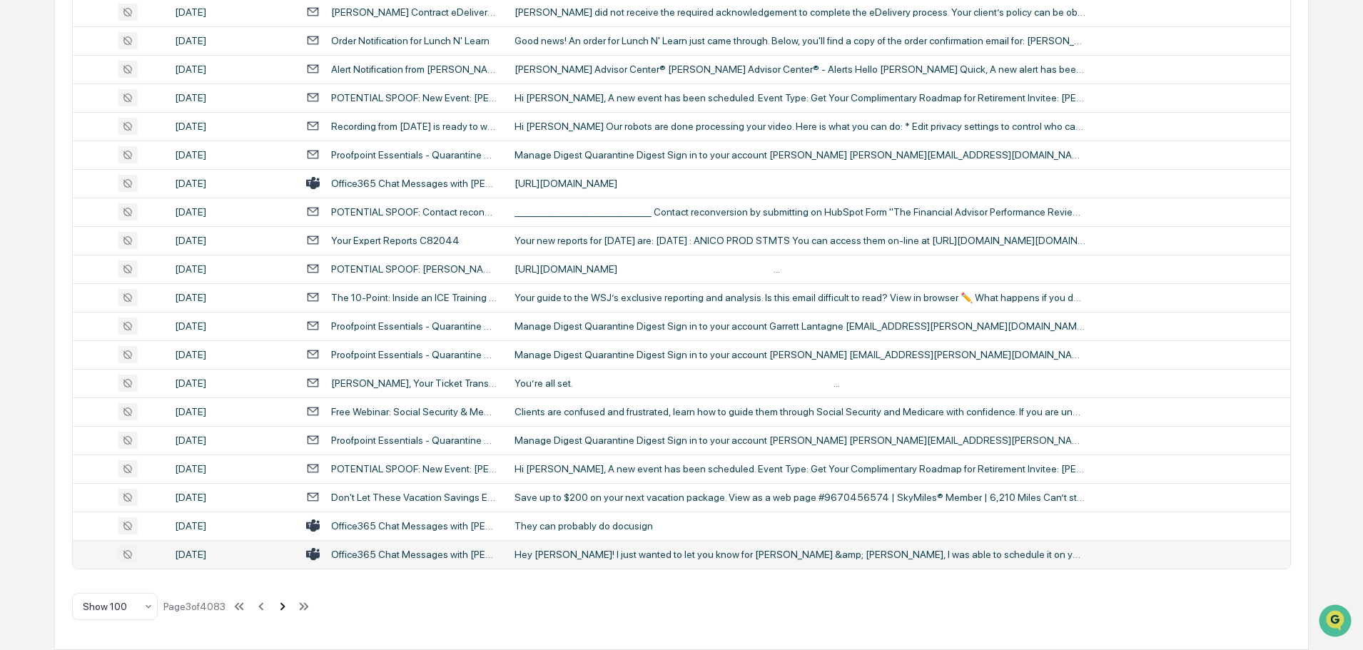
click at [285, 605] on icon at bounding box center [282, 606] width 5 height 8
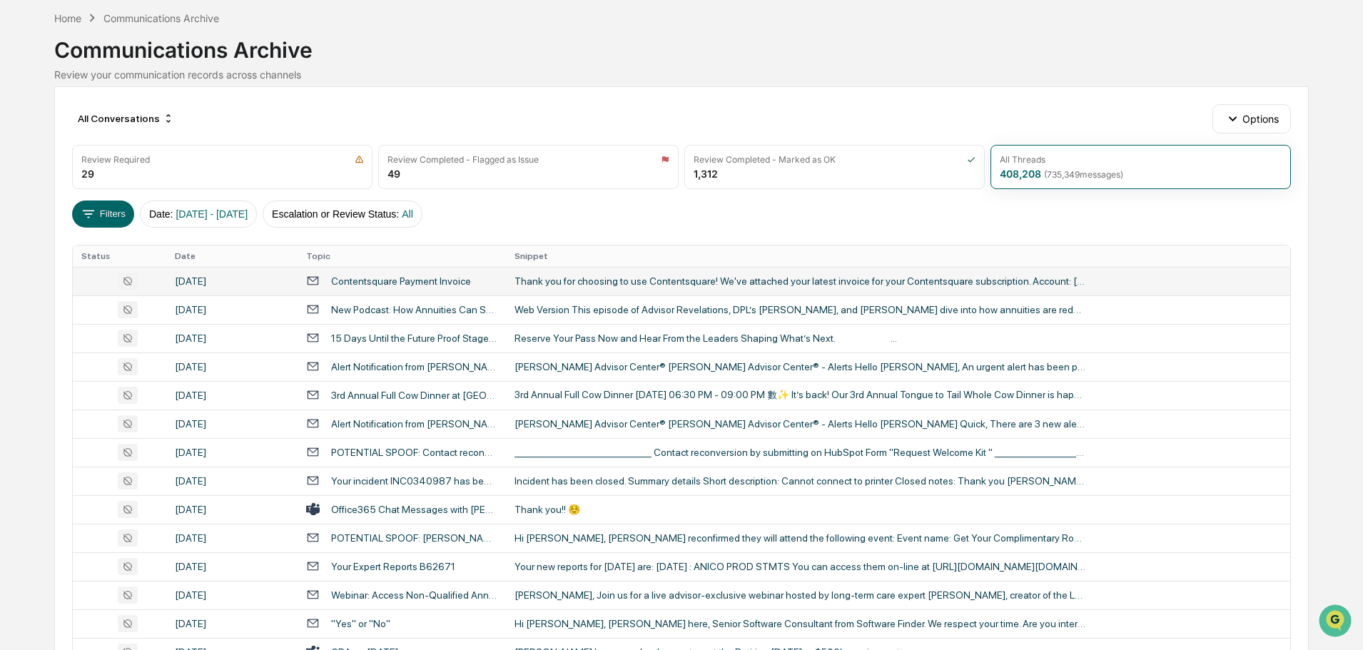
scroll to position [143, 0]
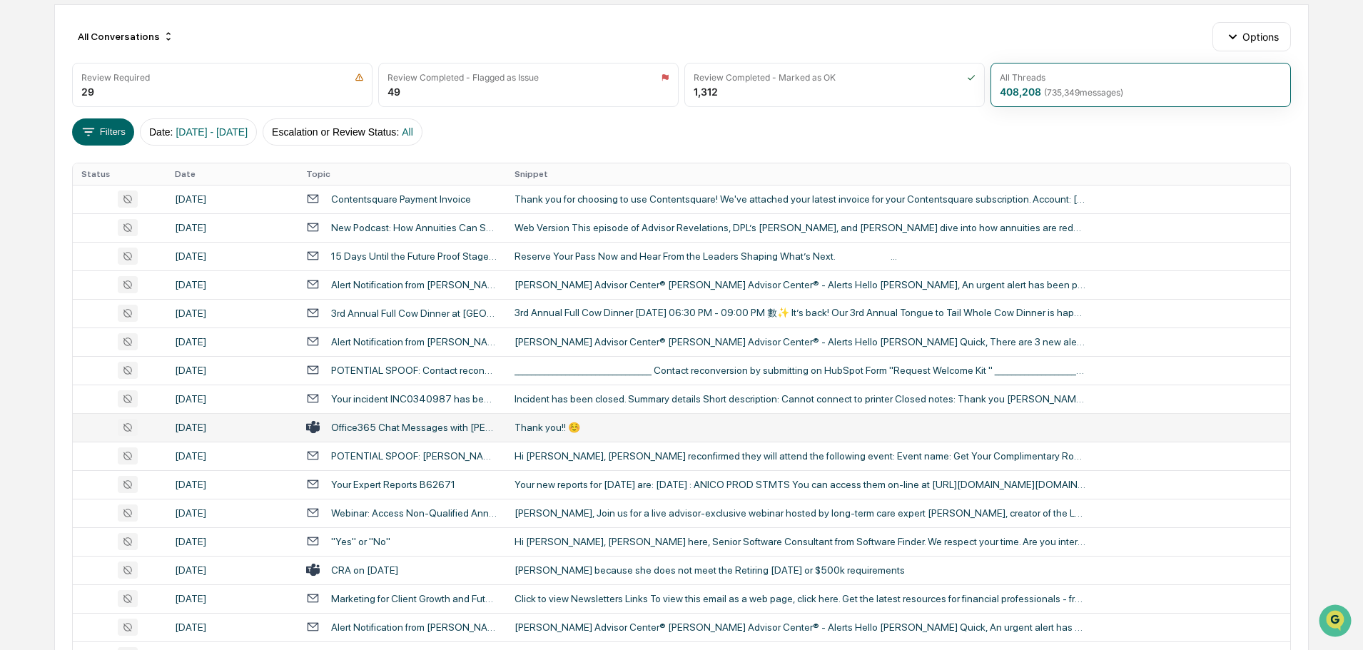
click at [584, 425] on div "Thank you!! ☺️" at bounding box center [800, 427] width 571 height 11
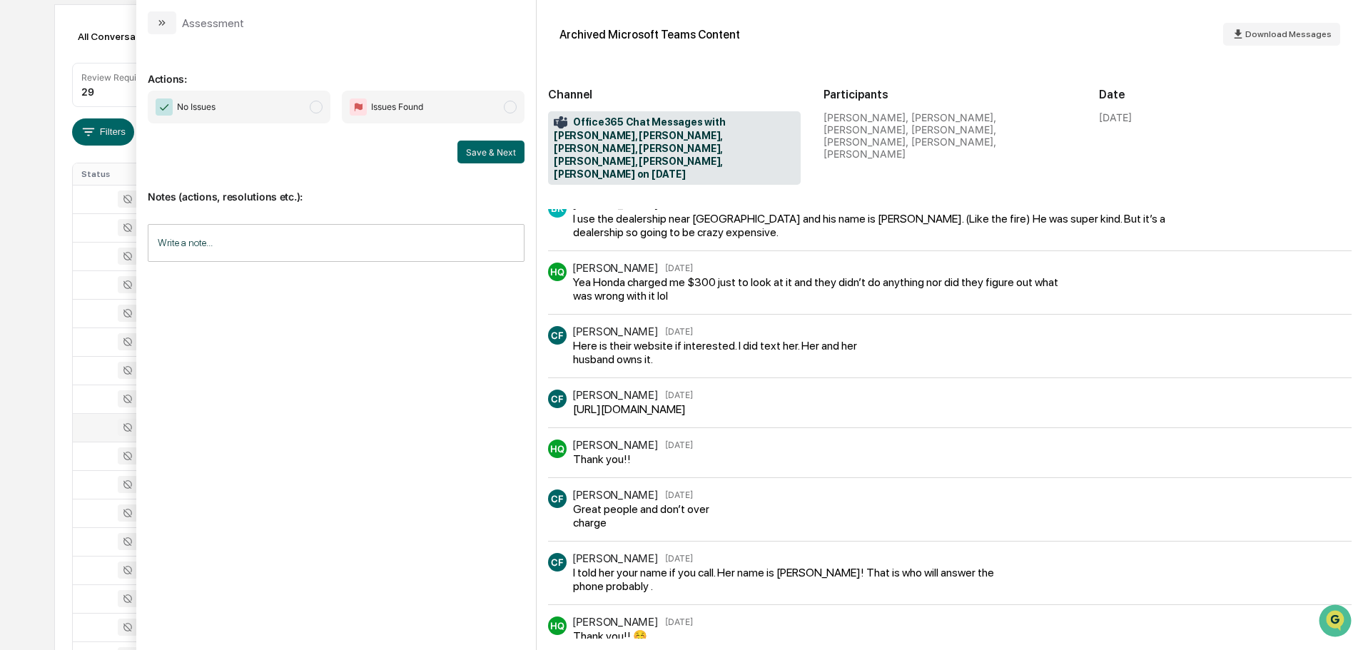
scroll to position [396, 0]
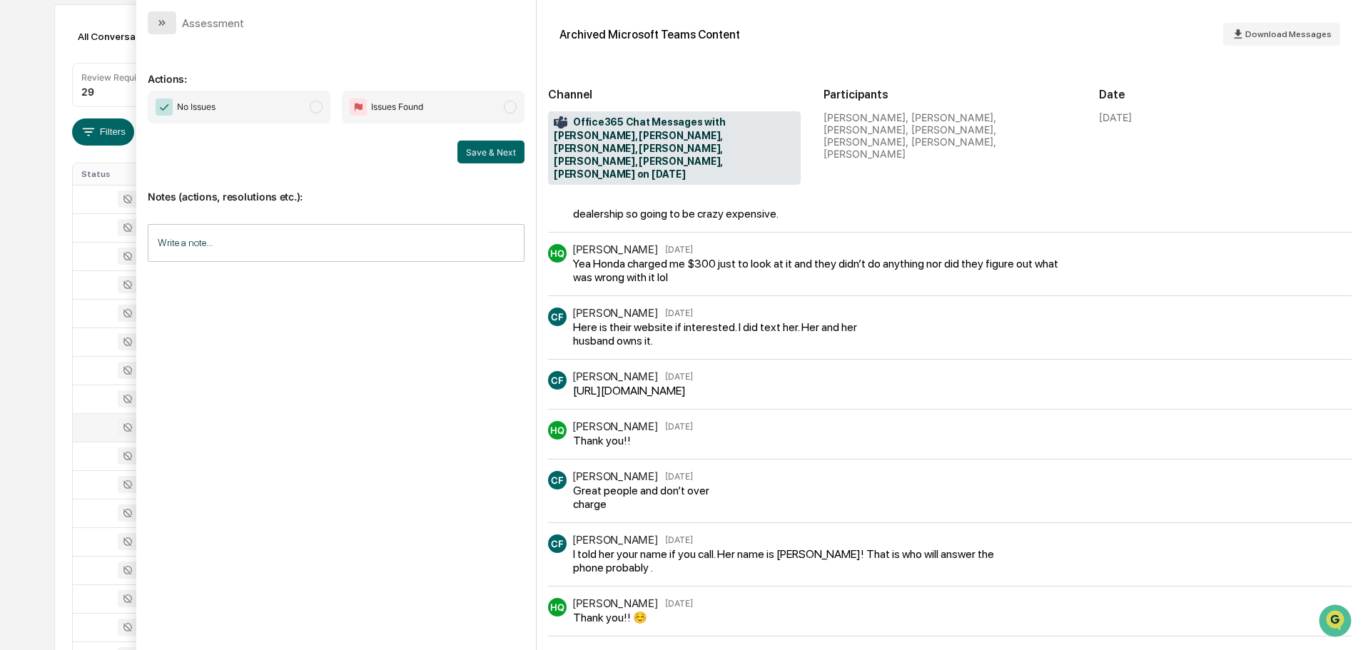
click at [174, 19] on button "modal" at bounding box center [162, 22] width 29 height 23
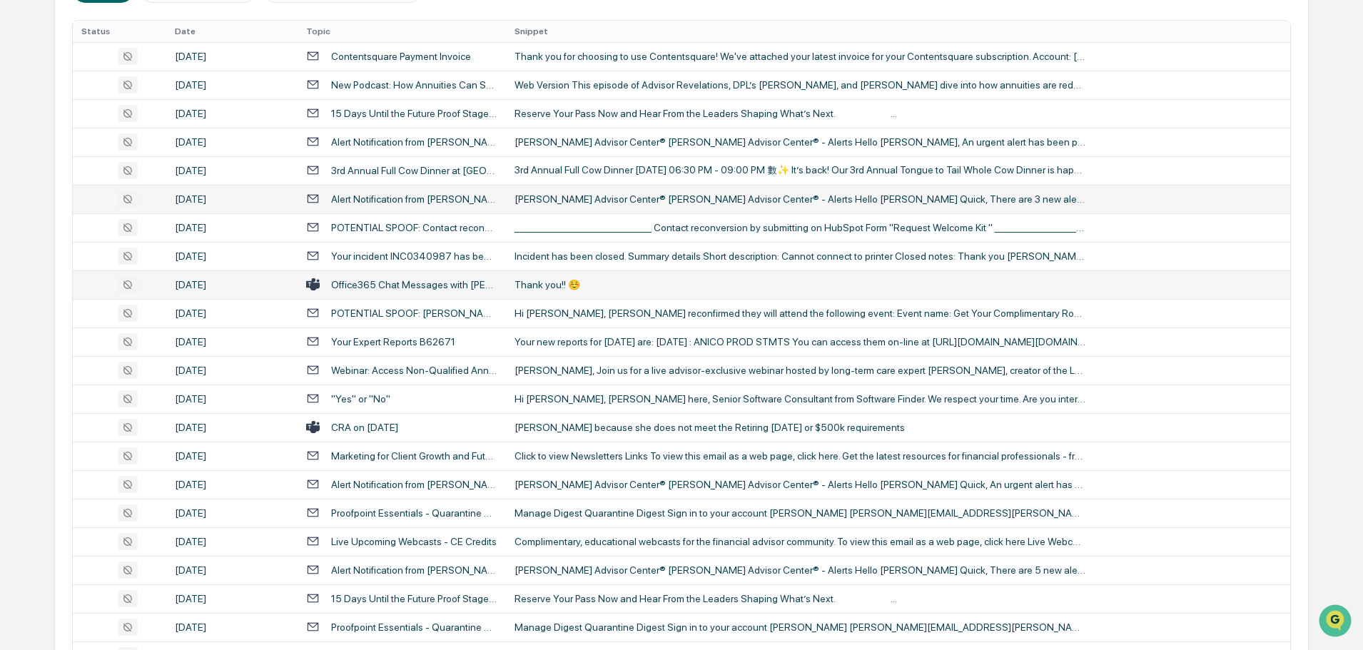
scroll to position [357, 0]
